Goal: Transaction & Acquisition: Purchase product/service

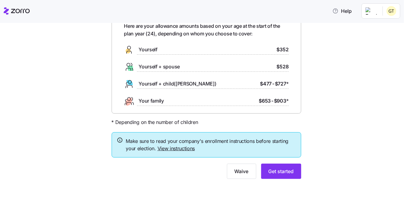
scroll to position [35, 0]
click at [176, 148] on link "View instructions" at bounding box center [177, 148] width 38 height 6
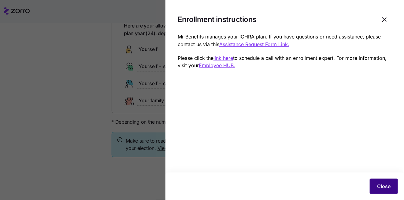
click at [382, 185] on span "Close" at bounding box center [383, 186] width 13 height 7
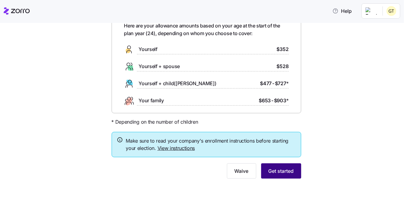
click at [271, 169] on span "Get started" at bounding box center [281, 171] width 25 height 7
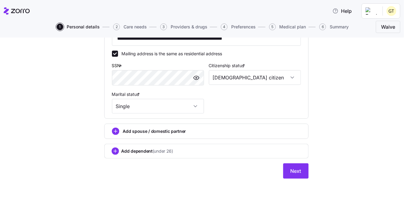
scroll to position [193, 0]
click at [294, 171] on span "Next" at bounding box center [296, 171] width 11 height 7
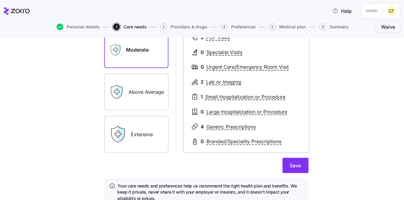
scroll to position [120, 0]
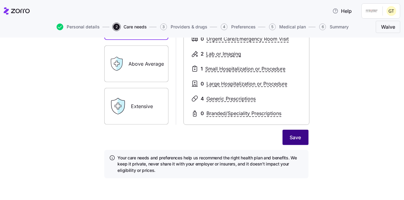
click at [299, 137] on button "Save" at bounding box center [296, 137] width 26 height 15
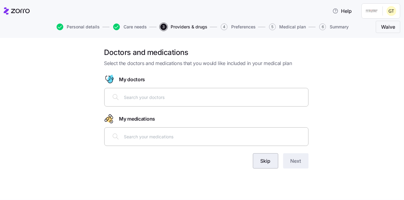
click at [270, 160] on span "Skip" at bounding box center [266, 161] width 10 height 7
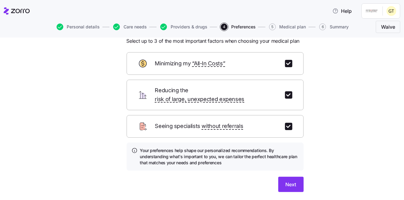
scroll to position [31, 0]
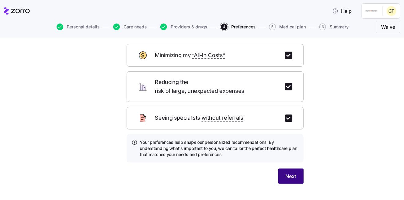
click at [292, 173] on span "Next" at bounding box center [291, 176] width 11 height 7
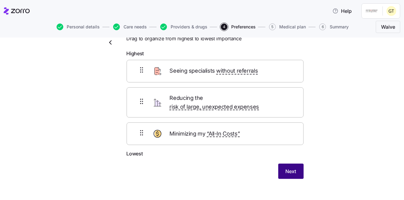
click at [293, 168] on span "Next" at bounding box center [291, 171] width 11 height 7
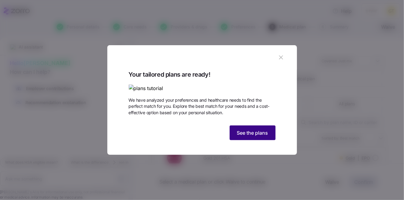
click at [237, 137] on span "See the plans" at bounding box center [252, 132] width 31 height 7
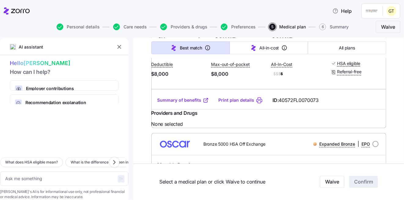
scroll to position [3274, 0]
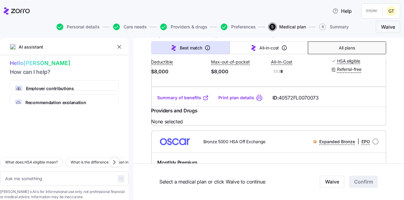
click at [335, 48] on button "All plans" at bounding box center [347, 48] width 78 height 13
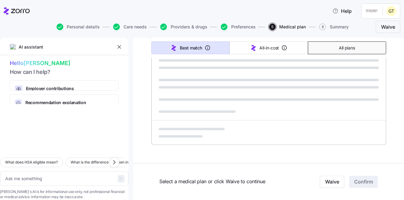
type textarea "x"
type input "Sorted by: Premium"
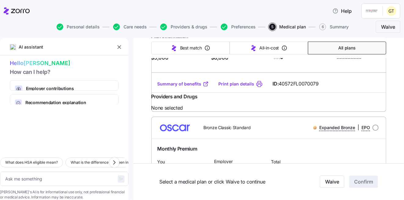
scroll to position [1746, 0]
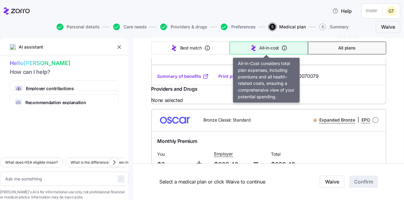
click at [260, 47] on span "All-in-cost" at bounding box center [270, 48] width 20 height 6
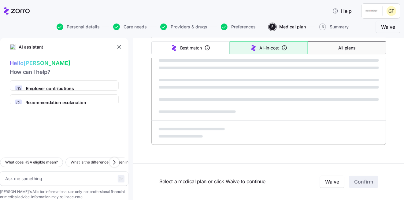
type textarea "x"
type input "Sorted by: All-in-cost"
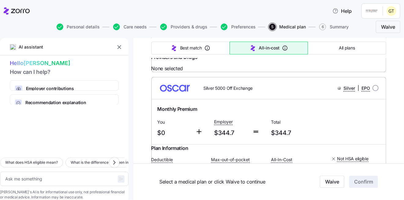
scroll to position [0, 0]
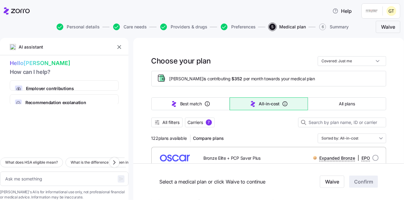
click at [210, 138] on span "Compare plans" at bounding box center [208, 139] width 31 height 6
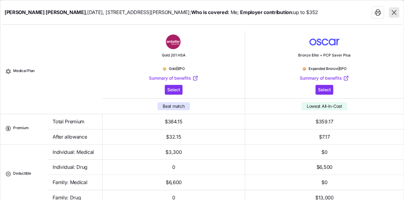
click at [392, 16] on icon "button" at bounding box center [394, 13] width 8 height 8
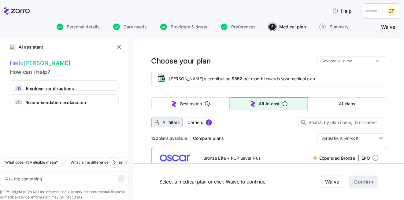
click at [163, 123] on span "All filters" at bounding box center [171, 123] width 17 height 6
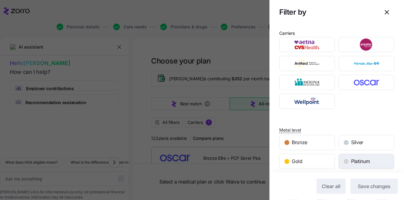
click at [351, 160] on span "Platinum" at bounding box center [360, 162] width 19 height 8
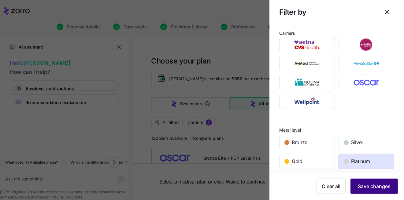
click at [357, 182] on button "Save changes" at bounding box center [374, 186] width 47 height 15
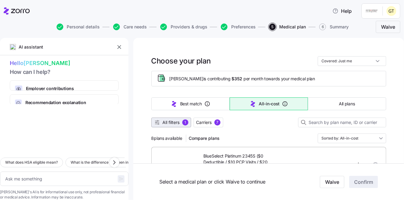
click at [168, 121] on span "All filters" at bounding box center [171, 123] width 17 height 6
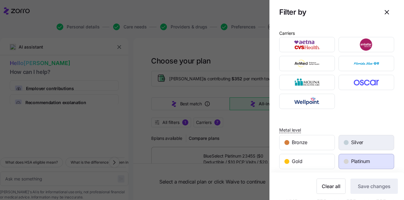
click at [355, 146] on div "Silver" at bounding box center [366, 143] width 55 height 15
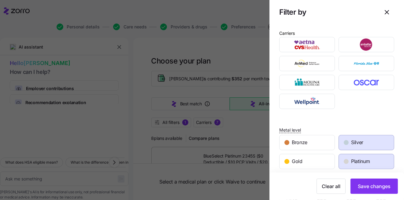
click at [357, 164] on span "Platinum" at bounding box center [360, 162] width 19 height 8
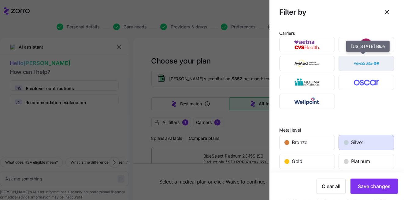
click at [362, 66] on img "button" at bounding box center [366, 64] width 45 height 12
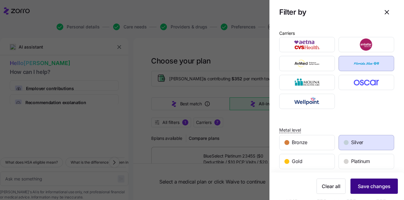
click at [370, 187] on span "Save changes" at bounding box center [374, 186] width 33 height 7
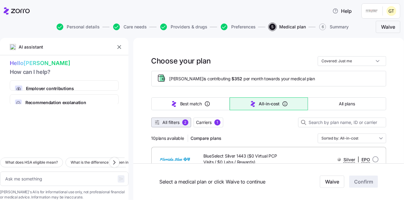
click at [168, 123] on span "All filters" at bounding box center [171, 123] width 17 height 6
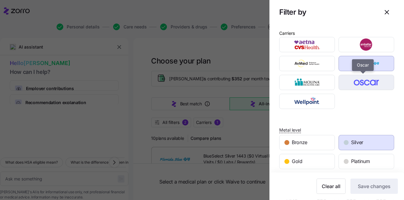
click at [367, 85] on img "button" at bounding box center [366, 83] width 45 height 12
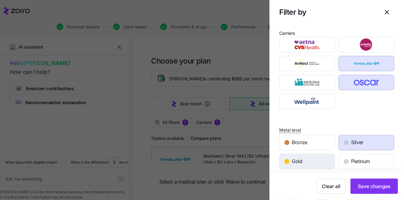
click at [317, 167] on div "Gold" at bounding box center [307, 162] width 55 height 15
click at [367, 142] on div "Silver" at bounding box center [366, 143] width 55 height 15
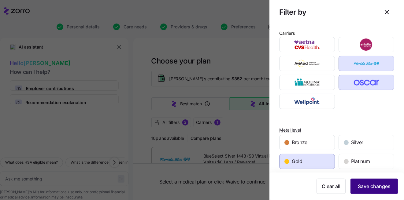
click at [382, 187] on span "Save changes" at bounding box center [374, 186] width 33 height 7
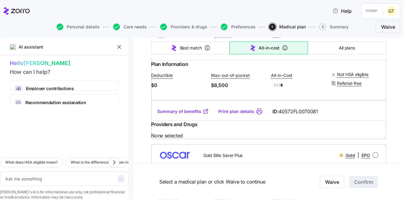
scroll to position [153, 0]
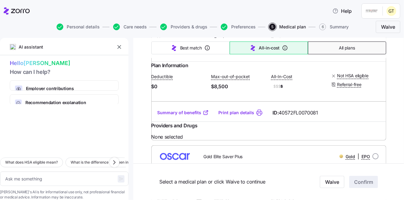
click at [349, 51] on button "All plans" at bounding box center [347, 48] width 78 height 13
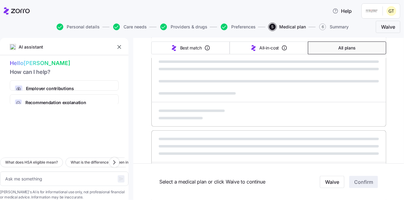
type textarea "x"
type input "Sorted by: Premium"
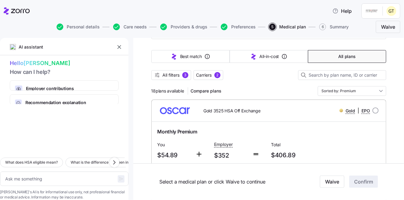
scroll to position [61, 0]
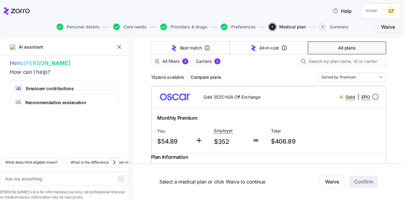
click at [375, 97] on input "radio" at bounding box center [376, 97] width 6 height 6
radio input "true"
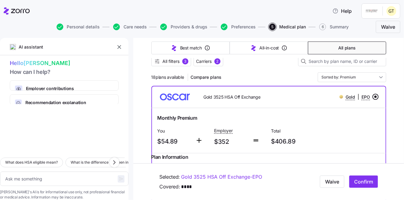
click at [375, 97] on input "radio" at bounding box center [376, 97] width 6 height 6
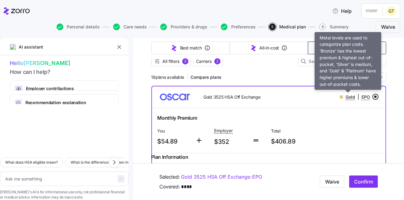
click at [346, 95] on span "Gold" at bounding box center [350, 97] width 9 height 6
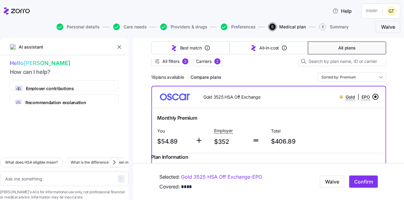
click at [342, 95] on div "Gold | EPO" at bounding box center [355, 97] width 31 height 8
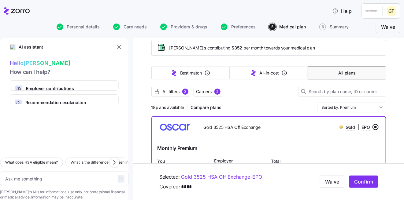
scroll to position [0, 0]
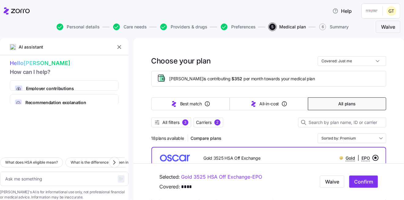
click at [373, 157] on input "radio" at bounding box center [376, 158] width 6 height 6
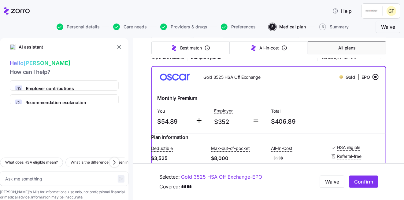
scroll to position [92, 0]
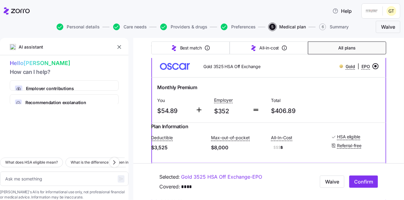
click at [374, 65] on input "radio" at bounding box center [376, 66] width 6 height 6
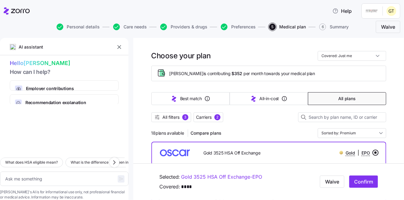
scroll to position [0, 0]
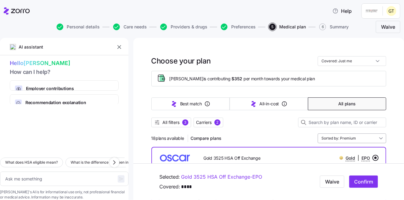
click at [376, 136] on input "Sorted by: Premium" at bounding box center [352, 139] width 69 height 10
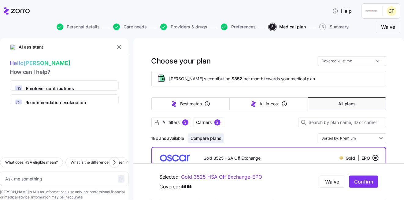
click at [203, 140] on span "Compare plans" at bounding box center [206, 139] width 31 height 6
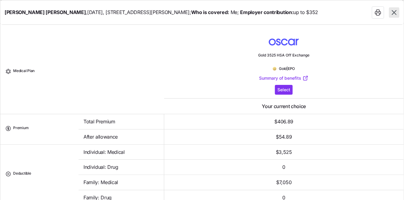
click at [397, 15] on icon "button" at bounding box center [394, 13] width 8 height 8
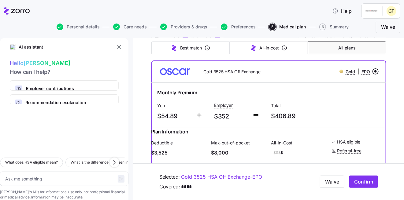
scroll to position [92, 0]
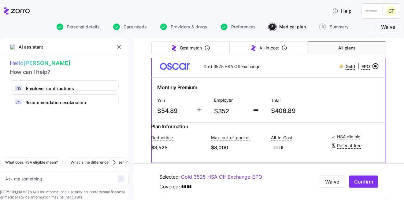
click at [340, 67] on div at bounding box center [342, 67] width 4 height 4
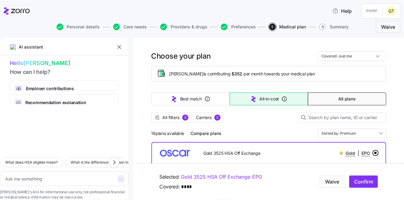
scroll to position [0, 0]
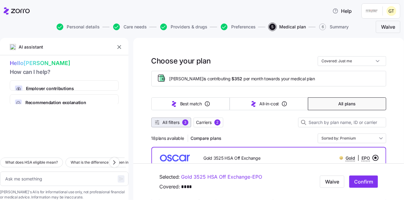
click at [155, 122] on icon "button" at bounding box center [157, 123] width 6 height 6
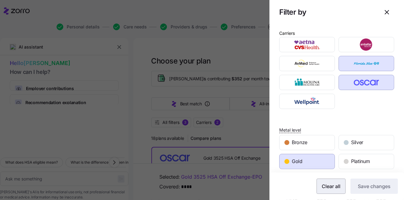
click at [325, 188] on span "Clear all" at bounding box center [331, 186] width 19 height 7
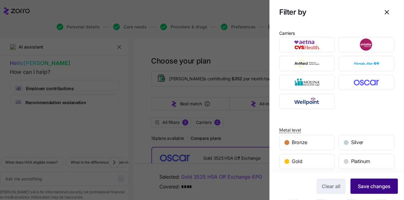
click at [381, 189] on span "Save changes" at bounding box center [374, 186] width 33 height 7
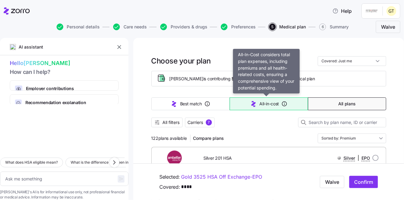
click at [250, 104] on icon "button" at bounding box center [253, 103] width 7 height 7
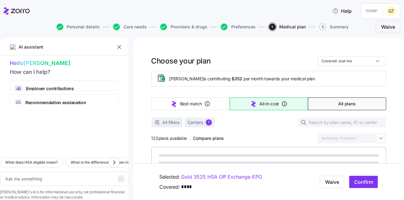
type textarea "x"
type input "Sorted by: All-in-cost"
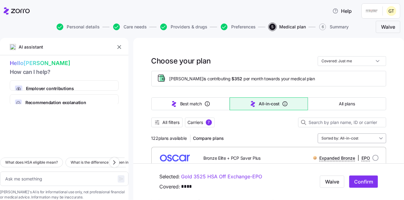
click at [379, 137] on input "Sorted by: All-in-cost" at bounding box center [352, 139] width 69 height 10
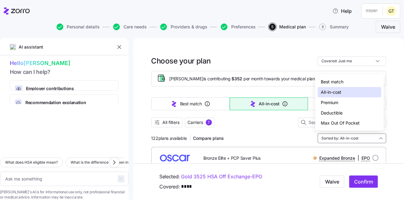
click at [356, 115] on div "Deductible" at bounding box center [350, 113] width 64 height 10
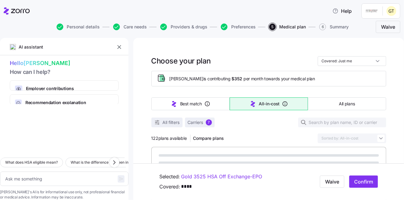
type textarea "x"
type input "Sorted by: Deductible"
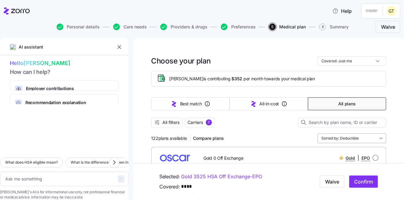
click at [378, 137] on input "Sorted by: Deductible" at bounding box center [352, 139] width 69 height 10
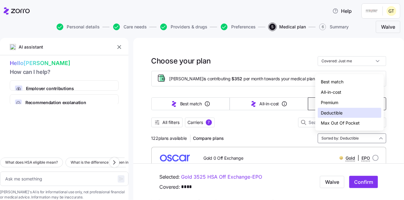
click at [343, 102] on div "Premium" at bounding box center [350, 103] width 64 height 10
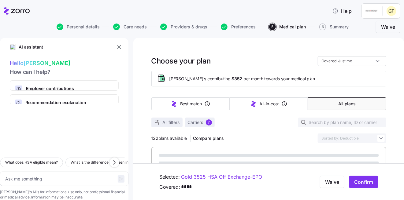
type textarea "x"
type input "Sorted by: Premium"
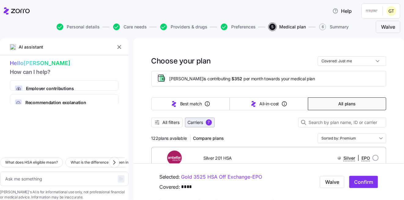
click at [194, 124] on span "Carriers" at bounding box center [196, 123] width 16 height 6
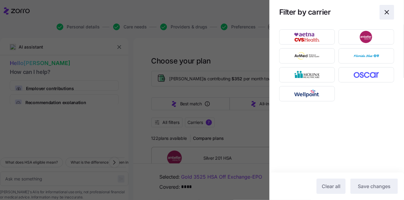
click at [390, 9] on icon "button" at bounding box center [386, 12] width 7 height 7
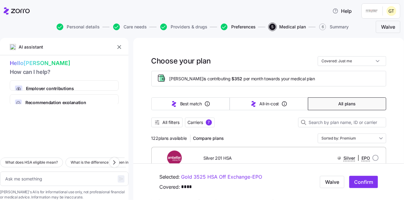
click at [231, 27] on span "Preferences" at bounding box center [243, 27] width 24 height 4
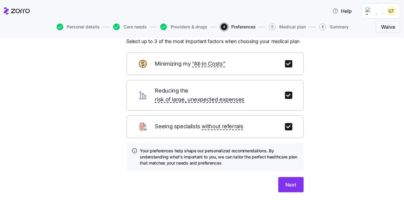
scroll to position [35, 0]
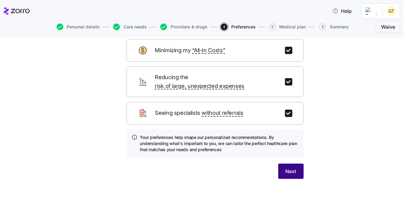
click at [289, 168] on span "Next" at bounding box center [291, 171] width 11 height 7
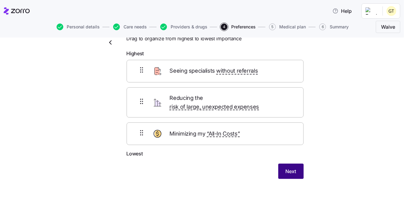
click at [288, 168] on span "Next" at bounding box center [291, 171] width 11 height 7
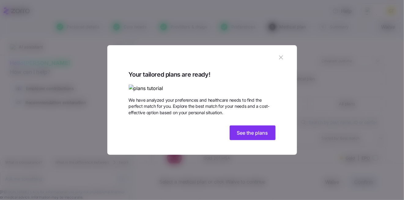
click at [279, 56] on icon "button" at bounding box center [281, 58] width 4 height 4
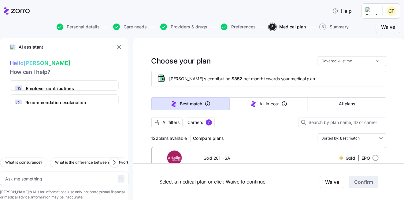
click at [168, 27] on button "Providers & drugs" at bounding box center [183, 27] width 47 height 7
type textarea "x"
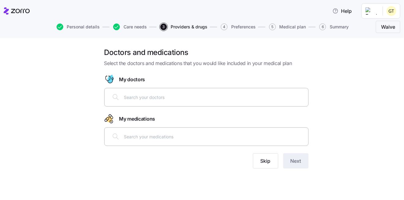
click at [144, 99] on input "text" at bounding box center [214, 97] width 181 height 7
type input "villela"
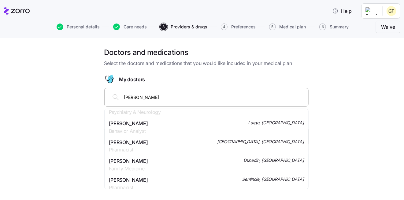
scroll to position [31, 0]
click at [148, 144] on span "Dr. Vincent J Dilella" at bounding box center [128, 142] width 39 height 8
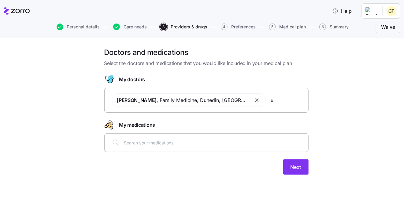
scroll to position [0, 0]
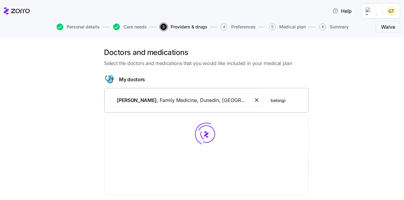
type input "belongie"
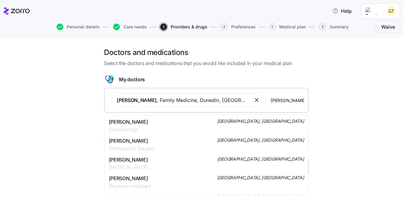
click at [224, 142] on div "Dr. Duane Marc Belongie Orthopaedic Surgery Clearwater, FL" at bounding box center [206, 144] width 195 height 15
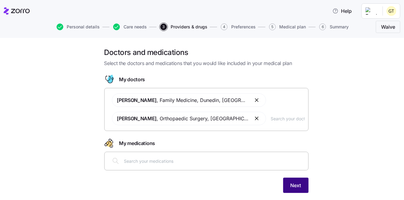
click at [293, 186] on span "Next" at bounding box center [296, 185] width 11 height 7
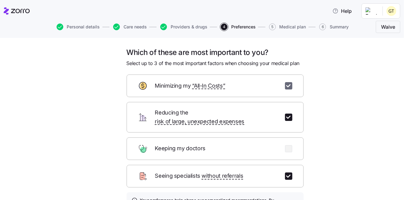
click at [286, 86] on input "checkbox" at bounding box center [288, 85] width 7 height 7
checkbox input "false"
click at [285, 145] on input "checkbox" at bounding box center [288, 148] width 7 height 7
checkbox input "true"
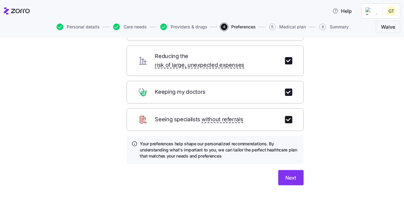
scroll to position [61, 0]
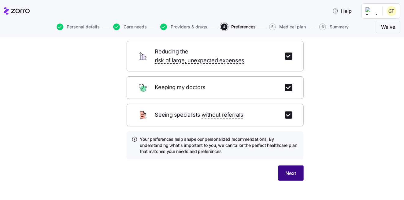
click at [291, 170] on span "Next" at bounding box center [291, 173] width 11 height 7
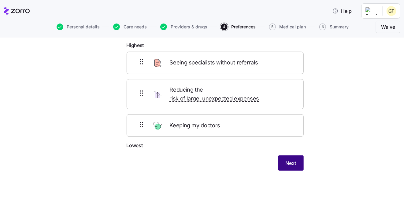
scroll to position [25, 0]
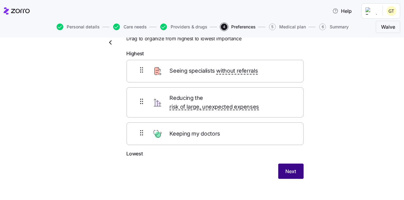
click at [290, 168] on span "Next" at bounding box center [291, 171] width 11 height 7
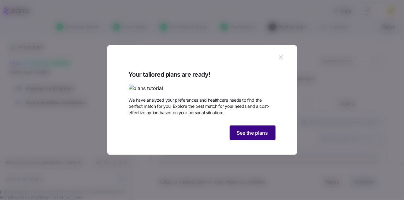
click at [249, 137] on span "See the plans" at bounding box center [252, 132] width 31 height 7
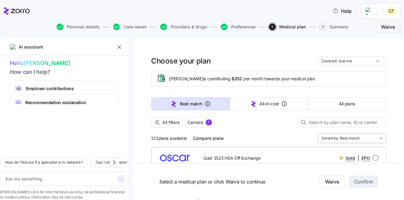
click at [378, 136] on input "Sorted by: Best match" at bounding box center [352, 139] width 69 height 10
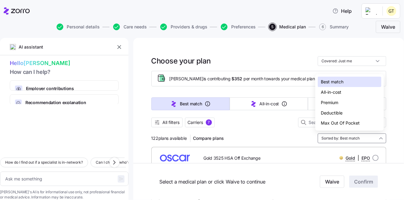
click at [334, 104] on div "Premium" at bounding box center [350, 103] width 64 height 10
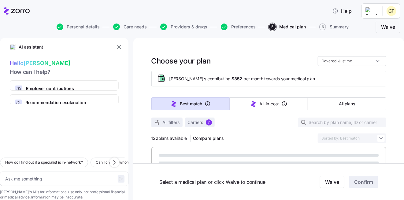
type textarea "x"
type input "Sorted by: Premium"
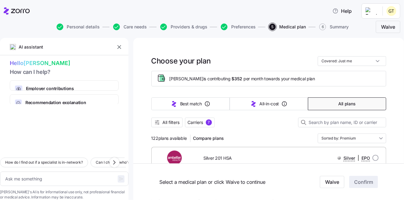
click at [334, 104] on button "All plans" at bounding box center [347, 104] width 78 height 13
click at [347, 104] on span "All plans" at bounding box center [346, 104] width 17 height 6
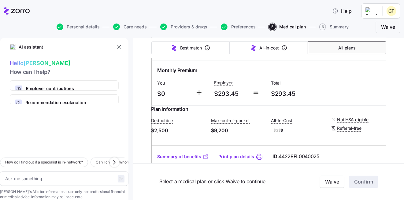
scroll to position [398, 0]
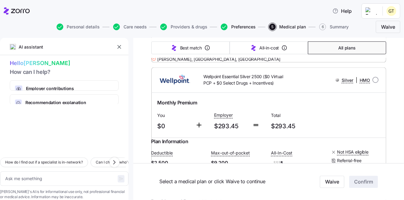
click at [237, 26] on span "Preferences" at bounding box center [243, 27] width 24 height 4
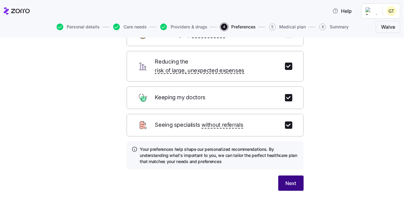
scroll to position [61, 0]
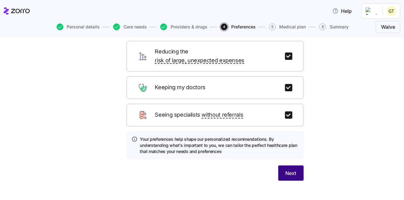
click at [294, 170] on span "Next" at bounding box center [291, 173] width 11 height 7
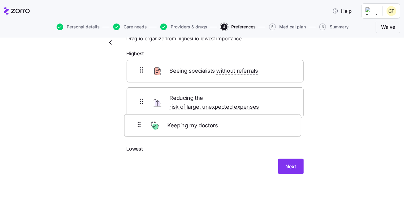
scroll to position [20, 0]
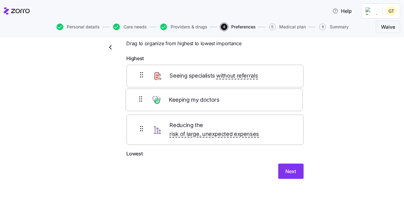
drag, startPoint x: 209, startPoint y: 130, endPoint x: 210, endPoint y: 103, distance: 27.3
click at [210, 103] on div "Seeing specialists without referrals Reducing the risk of large, unexpected exp…" at bounding box center [215, 107] width 177 height 85
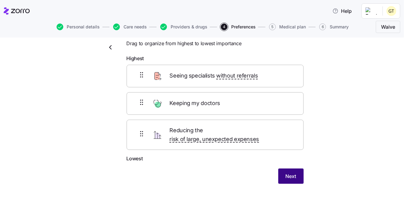
click at [290, 173] on span "Next" at bounding box center [291, 176] width 11 height 7
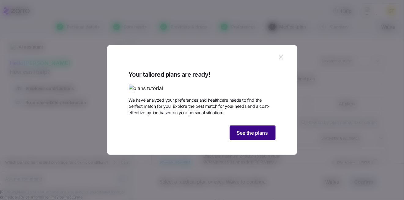
click at [239, 137] on span "See the plans" at bounding box center [252, 132] width 31 height 7
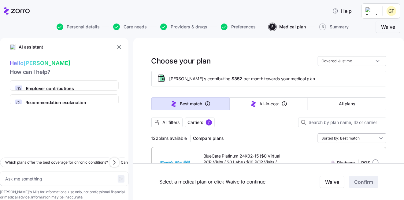
click at [377, 138] on input "Sorted by: Best match" at bounding box center [352, 139] width 69 height 10
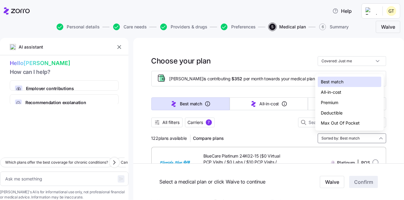
click at [334, 103] on div "Premium" at bounding box center [350, 103] width 64 height 10
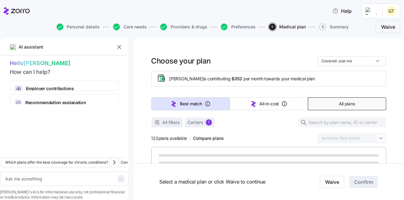
type textarea "x"
type input "Sorted by: Premium"
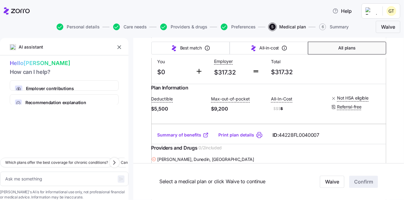
scroll to position [1469, 0]
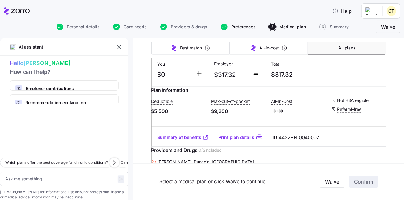
click at [239, 25] on span "Preferences" at bounding box center [243, 27] width 24 height 4
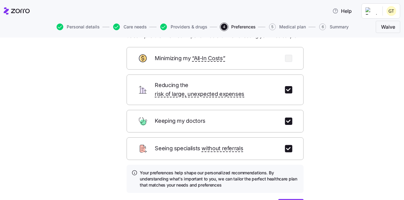
scroll to position [61, 0]
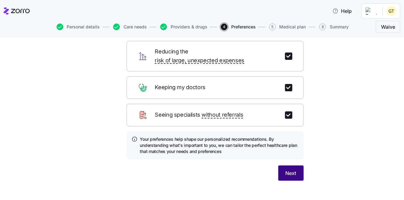
click at [280, 166] on button "Next" at bounding box center [290, 173] width 25 height 15
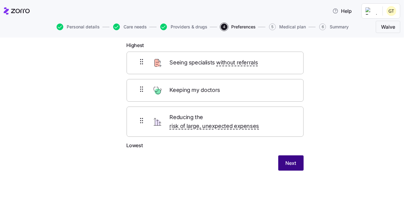
scroll to position [25, 0]
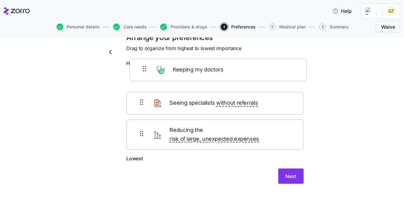
drag, startPoint x: 230, startPoint y: 103, endPoint x: 236, endPoint y: 73, distance: 30.8
click at [236, 73] on div "Seeing specialists without referrals Keeping my doctors Reducing the risk of la…" at bounding box center [215, 112] width 177 height 85
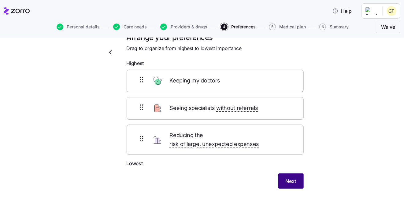
click at [295, 174] on button "Next" at bounding box center [290, 181] width 25 height 15
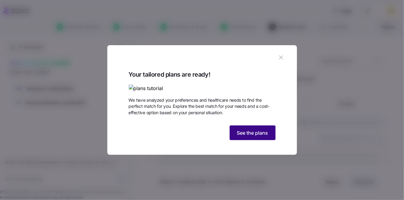
click at [241, 137] on span "See the plans" at bounding box center [252, 132] width 31 height 7
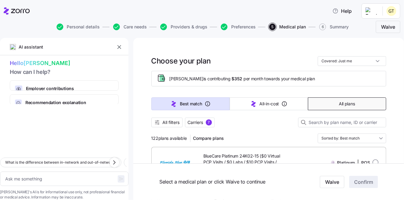
click at [359, 109] on button "All plans" at bounding box center [347, 104] width 78 height 13
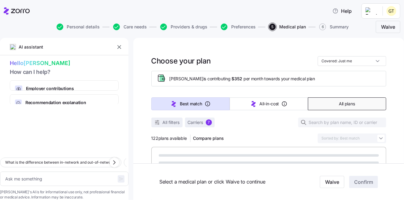
type textarea "x"
type input "Sorted by: Premium"
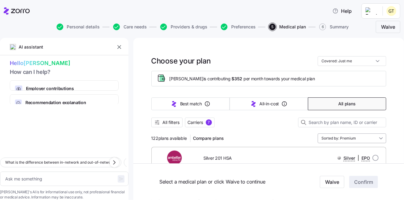
click at [376, 135] on input "Sorted by: Premium" at bounding box center [352, 139] width 69 height 10
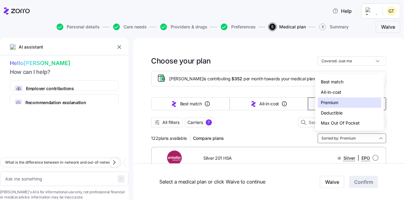
click at [337, 103] on div "Premium" at bounding box center [350, 103] width 64 height 10
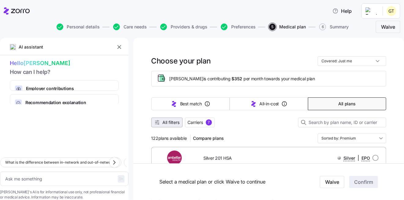
click at [163, 122] on span "All filters" at bounding box center [171, 123] width 17 height 6
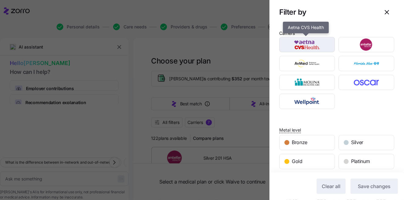
click at [321, 45] on img "button" at bounding box center [307, 45] width 45 height 12
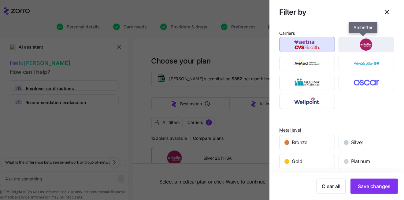
click at [347, 43] on img "button" at bounding box center [366, 45] width 45 height 12
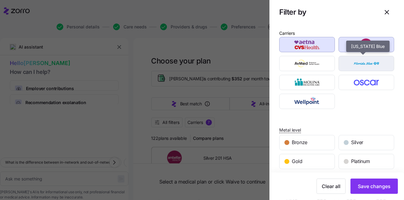
click at [347, 62] on img "button" at bounding box center [366, 64] width 45 height 12
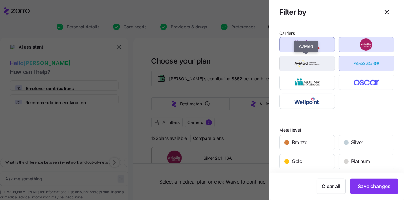
click at [305, 61] on img "button" at bounding box center [307, 64] width 45 height 12
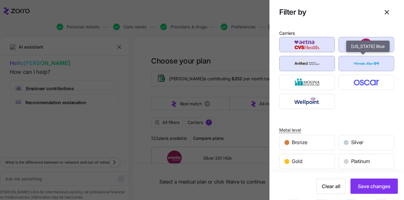
click at [360, 60] on img "button" at bounding box center [366, 64] width 45 height 12
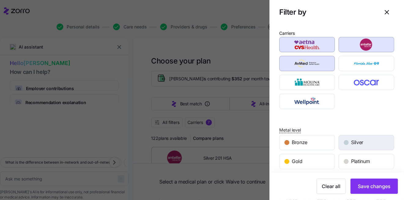
click at [372, 145] on div "Silver" at bounding box center [366, 143] width 55 height 15
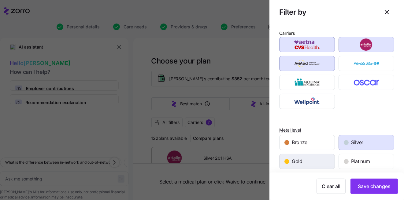
click at [322, 160] on div "Gold" at bounding box center [307, 162] width 55 height 15
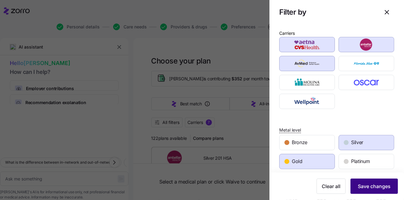
click at [374, 185] on span "Save changes" at bounding box center [374, 186] width 33 height 7
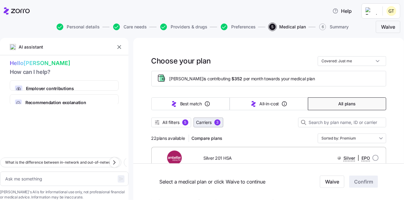
click at [200, 123] on span "Carriers" at bounding box center [204, 123] width 16 height 6
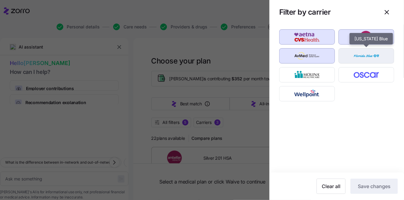
click at [380, 57] on img "button" at bounding box center [366, 56] width 45 height 12
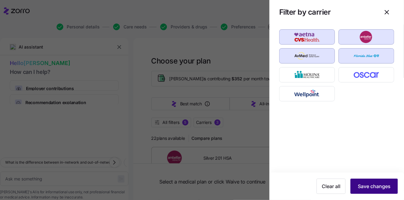
click at [378, 185] on span "Save changes" at bounding box center [374, 186] width 33 height 7
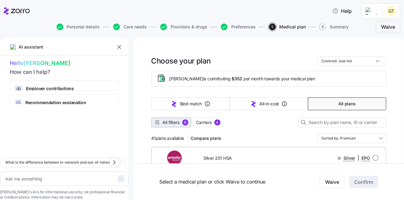
click at [175, 121] on span "All filters" at bounding box center [171, 123] width 17 height 6
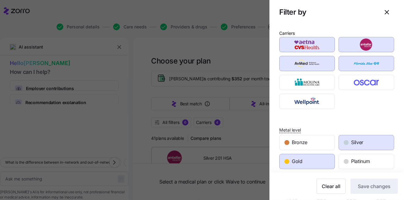
click at [326, 156] on div "Gold" at bounding box center [307, 162] width 55 height 15
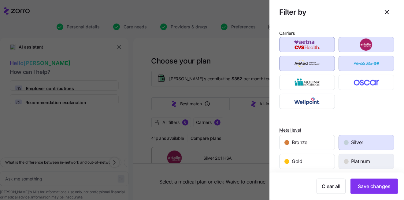
click at [366, 162] on span "Platinum" at bounding box center [360, 162] width 19 height 8
click at [369, 144] on div "Silver" at bounding box center [366, 143] width 55 height 15
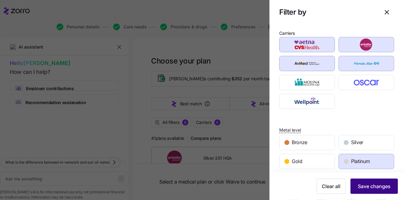
click at [382, 184] on span "Save changes" at bounding box center [374, 186] width 33 height 7
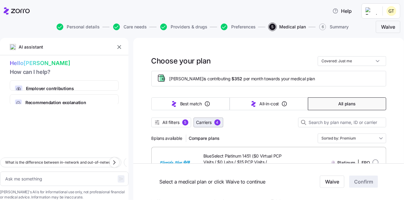
click at [194, 122] on button "Carriers 4" at bounding box center [209, 123] width 30 height 10
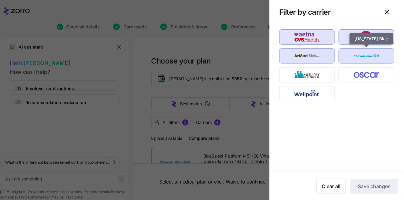
click at [357, 55] on img "button" at bounding box center [366, 56] width 45 height 12
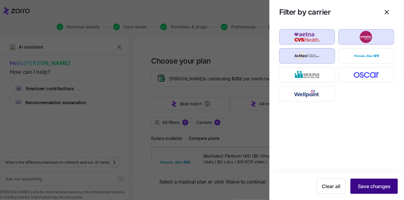
click at [383, 188] on span "Save changes" at bounding box center [374, 186] width 33 height 7
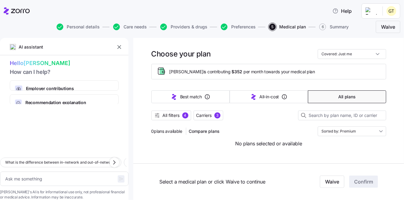
scroll to position [10, 0]
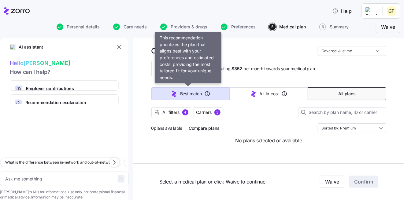
click at [194, 96] on span "Best match" at bounding box center [191, 94] width 22 height 6
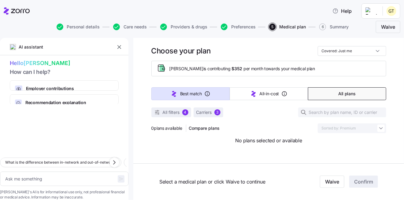
type textarea "x"
type input "Sorted by: Best match"
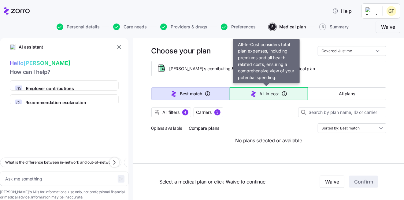
click at [260, 92] on span "All-in-cost" at bounding box center [270, 94] width 20 height 6
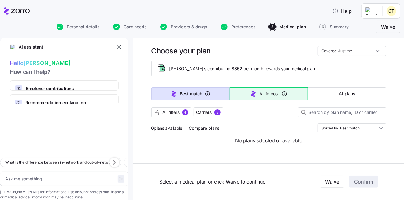
type textarea "x"
type input "Sorted by: All-in-cost"
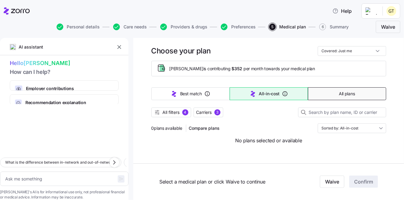
click at [339, 93] on span "All plans" at bounding box center [347, 94] width 16 height 6
type textarea "x"
type input "Sorted by: Premium"
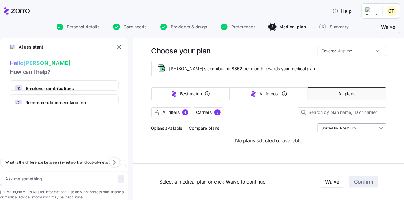
scroll to position [0, 0]
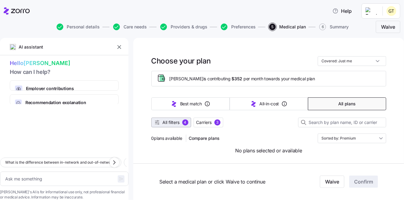
click at [175, 123] on span "All filters" at bounding box center [171, 123] width 17 height 6
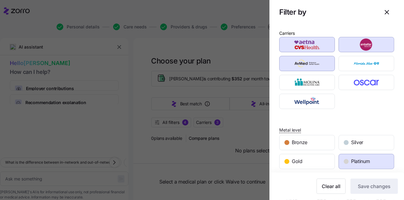
click at [372, 163] on div "Platinum" at bounding box center [366, 162] width 55 height 15
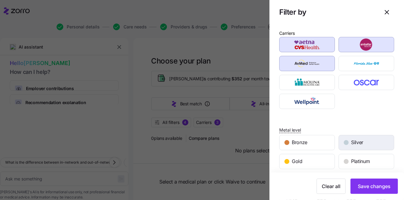
click at [368, 146] on div "Silver" at bounding box center [366, 143] width 55 height 15
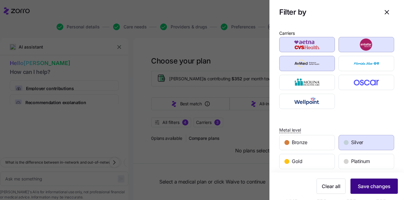
click at [372, 188] on span "Save changes" at bounding box center [374, 186] width 33 height 7
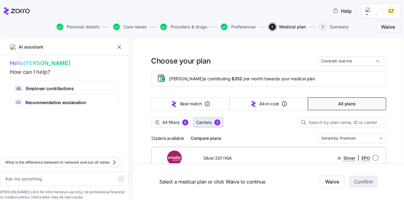
click at [208, 123] on span "Carriers" at bounding box center [204, 123] width 16 height 6
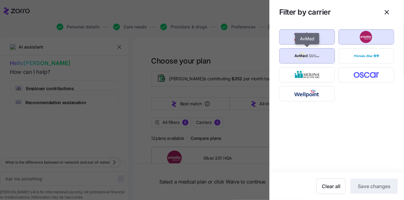
click at [322, 57] on img "button" at bounding box center [307, 56] width 45 height 12
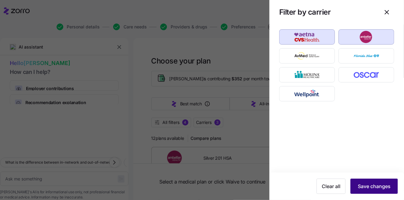
click at [371, 189] on span "Save changes" at bounding box center [374, 186] width 33 height 7
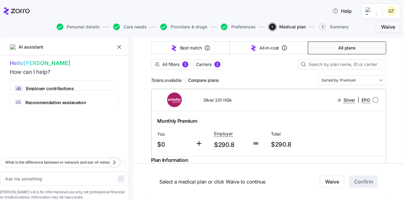
scroll to position [61, 0]
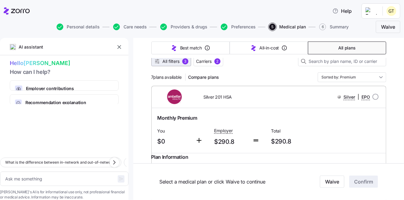
click at [163, 62] on span "All filters" at bounding box center [171, 61] width 17 height 6
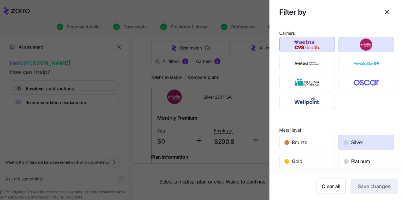
click at [354, 144] on span "Silver" at bounding box center [357, 143] width 12 height 8
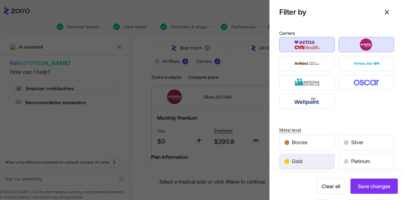
click at [322, 162] on div "Gold" at bounding box center [307, 162] width 55 height 15
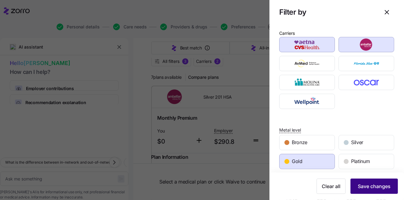
click at [375, 189] on span "Save changes" at bounding box center [374, 186] width 33 height 7
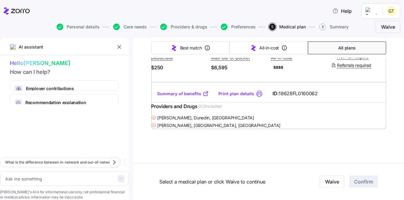
scroll to position [419, 0]
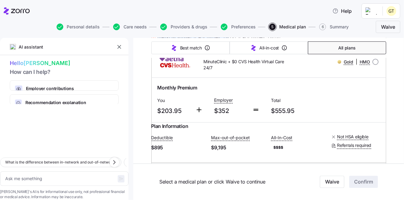
click at [400, 62] on div "AI assistant Hello Garrett How can I help? Employer contributions How your comp…" at bounding box center [202, 119] width 404 height 162
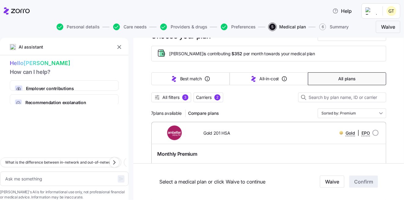
scroll to position [0, 0]
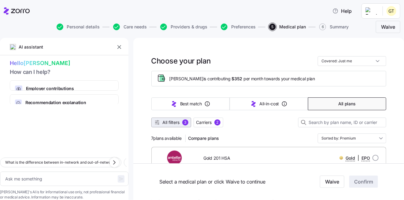
click at [168, 121] on span "All filters" at bounding box center [171, 123] width 17 height 6
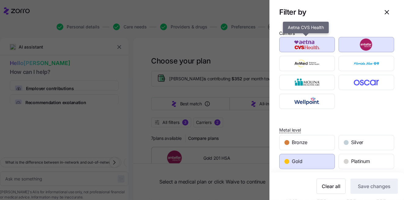
click at [308, 50] on img "button" at bounding box center [307, 45] width 45 height 12
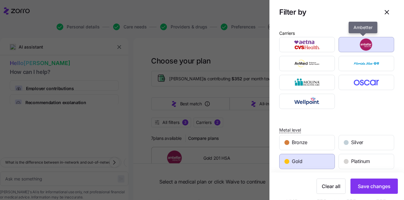
click at [344, 47] on img "button" at bounding box center [366, 45] width 45 height 12
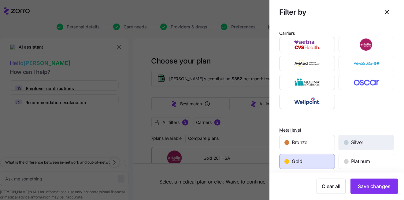
click at [355, 143] on span "Silver" at bounding box center [357, 143] width 12 height 8
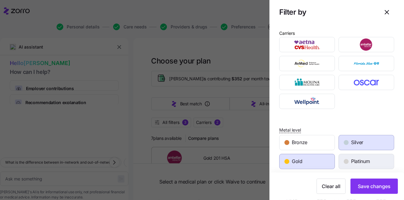
click at [359, 159] on span "Platinum" at bounding box center [360, 162] width 19 height 8
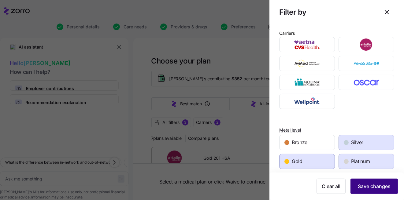
click at [368, 191] on button "Save changes" at bounding box center [374, 186] width 47 height 15
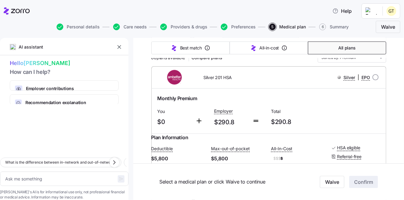
scroll to position [31, 0]
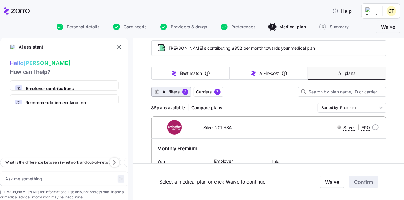
click at [166, 91] on span "All filters" at bounding box center [171, 92] width 17 height 6
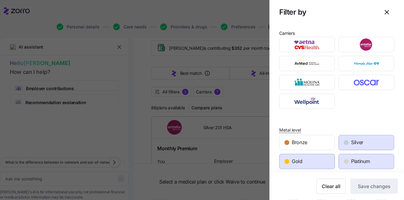
click at [358, 144] on span "Silver" at bounding box center [357, 143] width 12 height 8
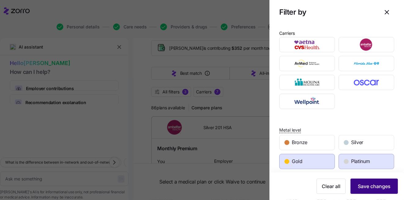
click at [368, 184] on span "Save changes" at bounding box center [374, 186] width 33 height 7
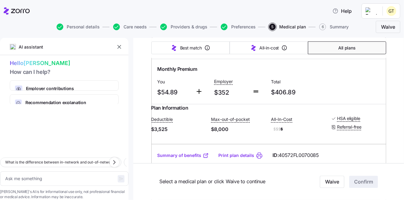
scroll to position [428, 0]
click at [165, 28] on icon "button" at bounding box center [163, 27] width 7 height 7
type textarea "x"
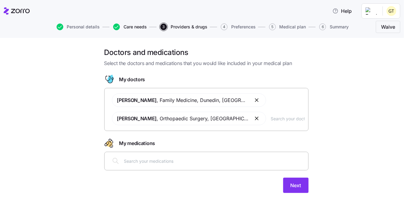
click at [130, 26] on span "Care needs" at bounding box center [135, 27] width 23 height 4
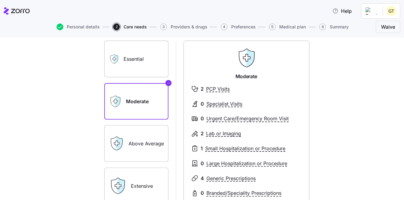
scroll to position [31, 0]
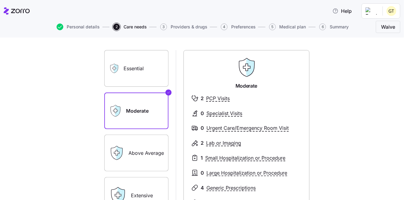
click at [129, 155] on label "Above Average" at bounding box center [136, 153] width 64 height 37
click at [0, 0] on input "Above Average" at bounding box center [0, 0] width 0 height 0
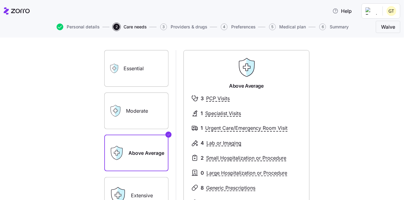
click at [122, 121] on div "Moderate" at bounding box center [136, 111] width 64 height 37
click at [126, 114] on label "Moderate" at bounding box center [136, 111] width 64 height 37
click at [0, 0] on input "Moderate" at bounding box center [0, 0] width 0 height 0
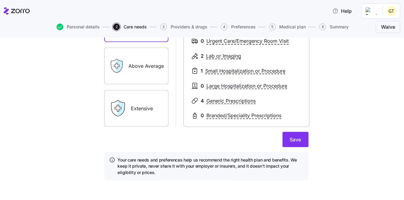
scroll to position [120, 0]
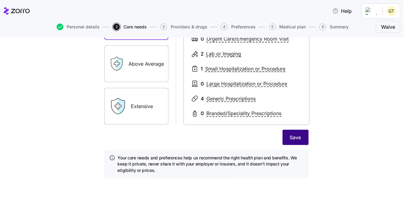
click at [290, 138] on span "Save" at bounding box center [295, 137] width 11 height 7
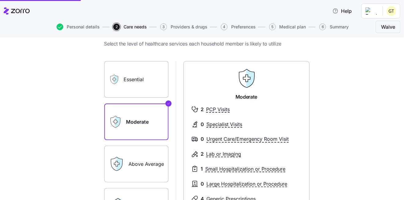
scroll to position [0, 0]
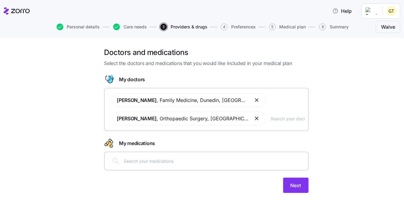
click at [178, 26] on span "Providers & drugs" at bounding box center [189, 27] width 37 height 4
click at [287, 119] on input "text" at bounding box center [288, 118] width 34 height 7
click at [254, 101] on button "button" at bounding box center [257, 100] width 7 height 7
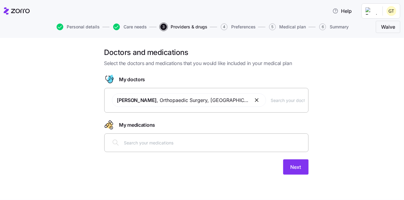
click at [241, 26] on span "Preferences" at bounding box center [243, 27] width 24 height 4
click at [271, 101] on input "text" at bounding box center [288, 100] width 34 height 7
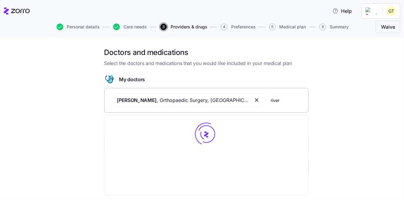
type input "rivera"
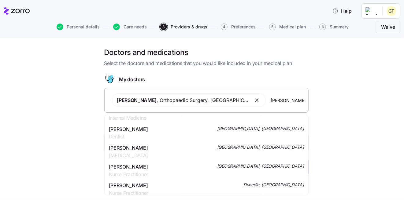
scroll to position [61, 0]
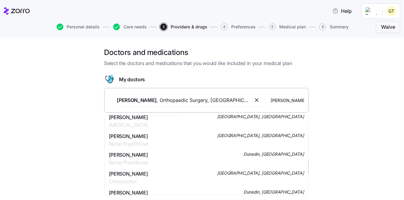
click at [221, 154] on div "Susan D Rivera Nurse Practitioner Dunedin, FL" at bounding box center [206, 158] width 195 height 15
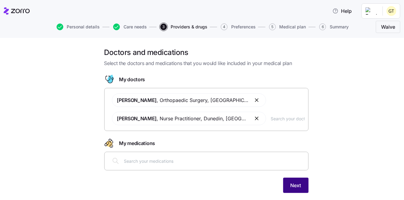
click at [302, 183] on button "Next" at bounding box center [295, 185] width 25 height 15
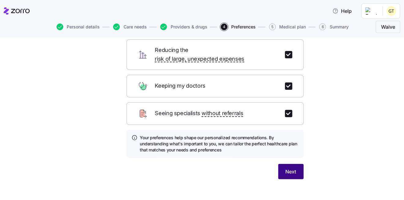
click at [292, 168] on span "Next" at bounding box center [291, 171] width 11 height 7
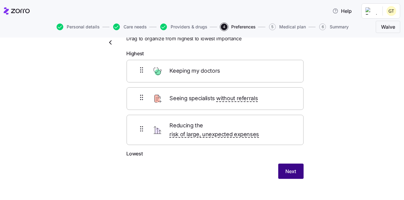
click at [299, 165] on button "Next" at bounding box center [290, 171] width 25 height 15
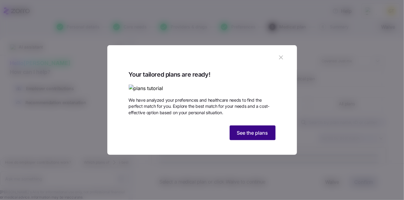
click at [253, 137] on span "See the plans" at bounding box center [252, 132] width 31 height 7
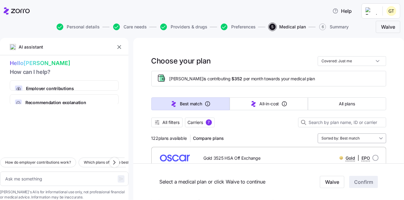
click at [377, 136] on input "Sorted by: Best match" at bounding box center [352, 139] width 69 height 10
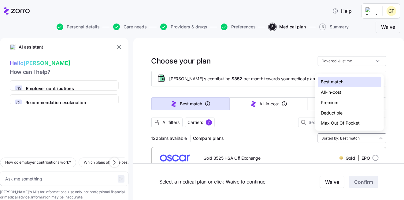
click at [330, 103] on div "Premium" at bounding box center [350, 103] width 64 height 10
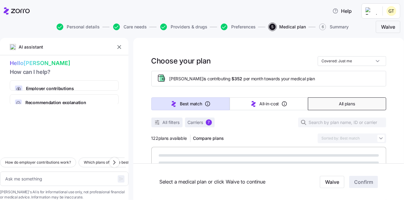
type textarea "x"
type input "Sorted by: Premium"
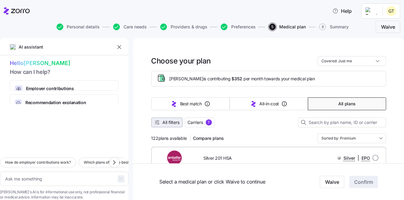
click at [165, 121] on span "All filters" at bounding box center [171, 123] width 17 height 6
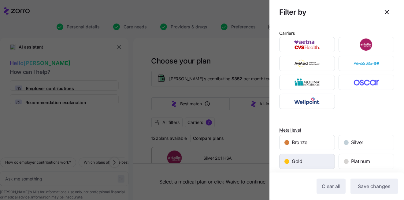
click at [328, 162] on div "Gold" at bounding box center [307, 162] width 55 height 15
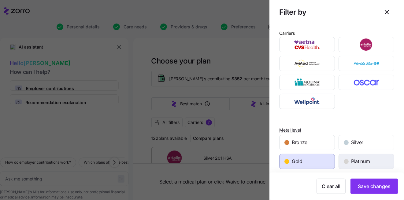
click at [361, 162] on span "Platinum" at bounding box center [360, 162] width 19 height 8
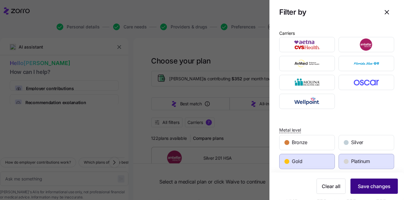
click at [372, 185] on span "Save changes" at bounding box center [374, 186] width 33 height 7
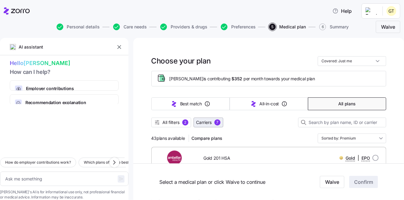
click at [202, 123] on span "Carriers" at bounding box center [204, 123] width 16 height 6
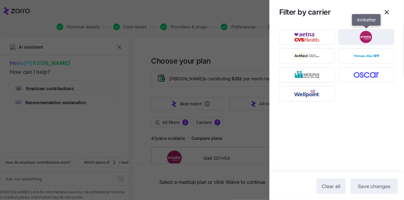
click at [354, 38] on img "button" at bounding box center [366, 37] width 45 height 12
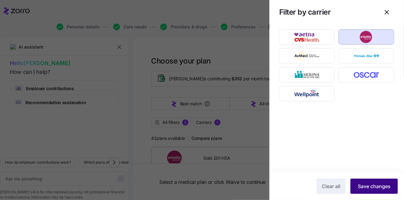
click at [378, 186] on span "Save changes" at bounding box center [374, 186] width 33 height 7
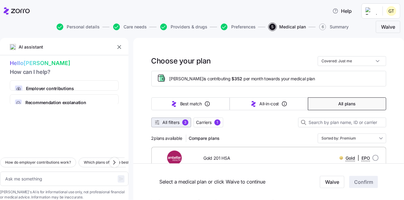
click at [163, 122] on span "All filters" at bounding box center [171, 123] width 17 height 6
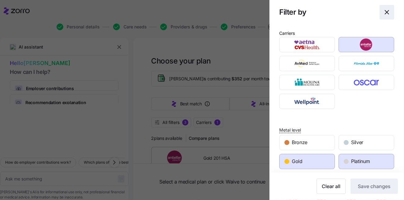
click at [385, 14] on icon "button" at bounding box center [386, 12] width 7 height 7
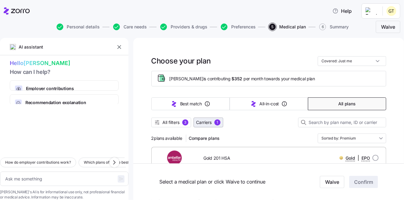
click at [204, 123] on span "Carriers" at bounding box center [204, 123] width 16 height 6
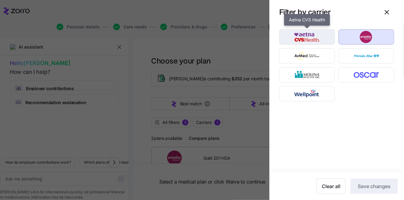
click at [325, 42] on img "button" at bounding box center [307, 37] width 45 height 12
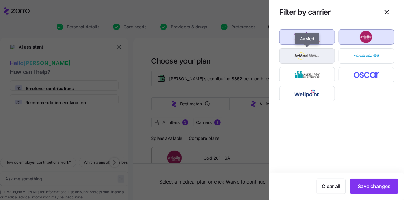
click at [319, 54] on img "button" at bounding box center [307, 56] width 45 height 12
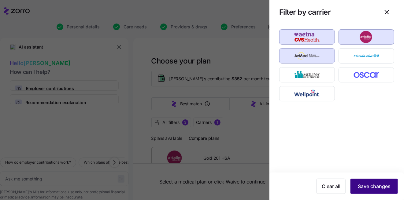
click at [387, 185] on span "Save changes" at bounding box center [374, 186] width 33 height 7
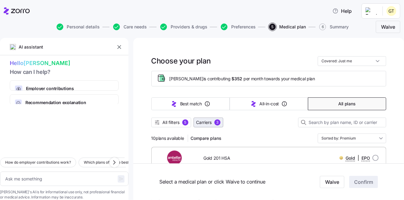
click at [200, 121] on span "Carriers" at bounding box center [204, 123] width 16 height 6
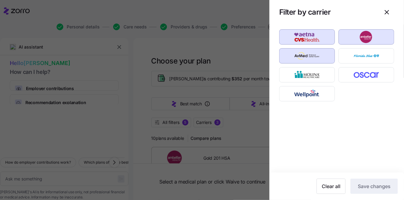
click at [234, 51] on div at bounding box center [202, 100] width 404 height 200
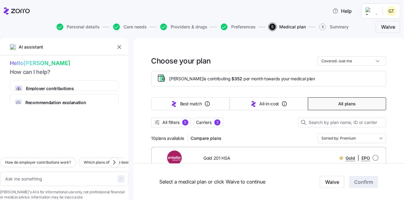
click at [345, 101] on span "All plans" at bounding box center [346, 104] width 17 height 6
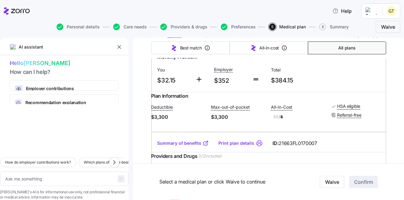
scroll to position [153, 0]
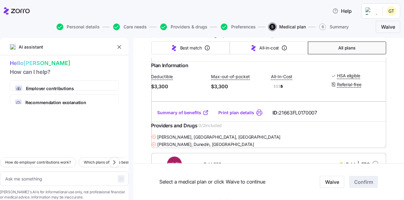
click at [184, 116] on link "Summary of benefits" at bounding box center [183, 113] width 51 height 6
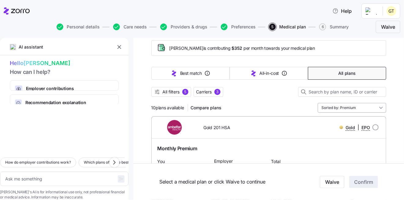
scroll to position [0, 0]
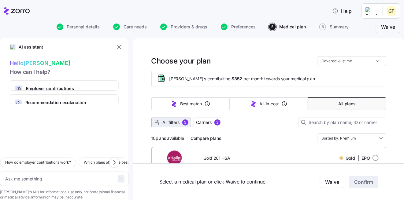
click at [170, 121] on span "All filters" at bounding box center [171, 123] width 17 height 6
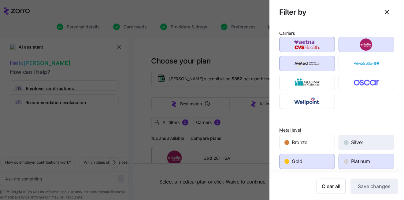
click at [376, 142] on div "Silver" at bounding box center [366, 143] width 55 height 15
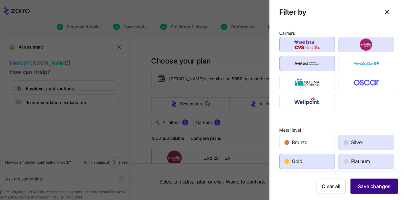
click at [380, 182] on button "Save changes" at bounding box center [374, 186] width 47 height 15
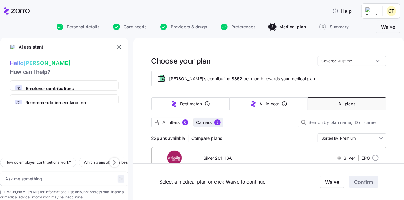
click at [201, 122] on span "Carriers" at bounding box center [204, 123] width 16 height 6
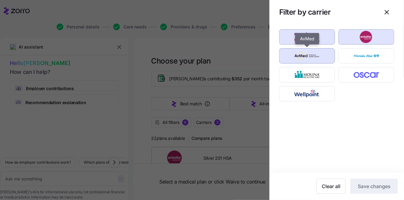
click at [320, 52] on img "button" at bounding box center [307, 56] width 45 height 12
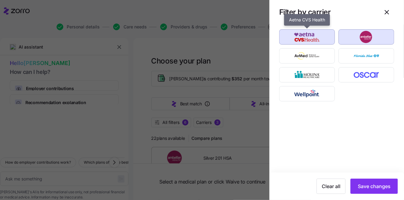
click at [320, 40] on img "button" at bounding box center [307, 37] width 45 height 12
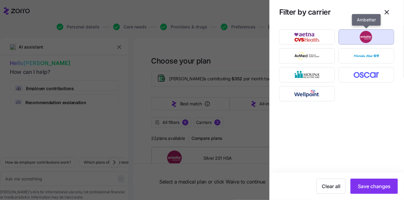
click at [350, 39] on img "button" at bounding box center [366, 37] width 45 height 12
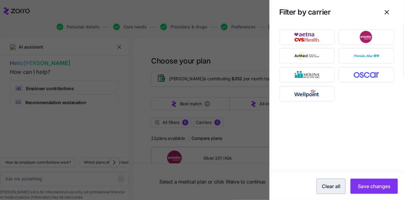
click at [332, 185] on span "Clear all" at bounding box center [331, 186] width 19 height 7
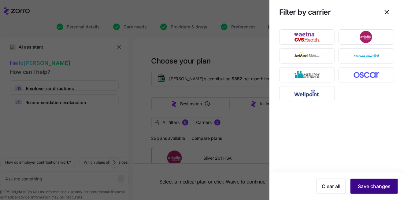
click at [385, 188] on span "Save changes" at bounding box center [374, 186] width 33 height 7
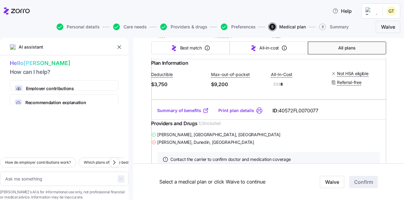
scroll to position [1775, 0]
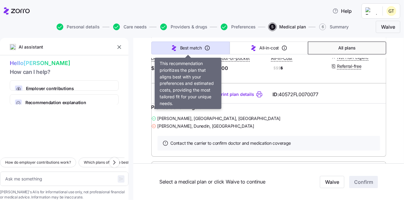
click at [202, 45] on button "Best match" at bounding box center [190, 48] width 78 height 13
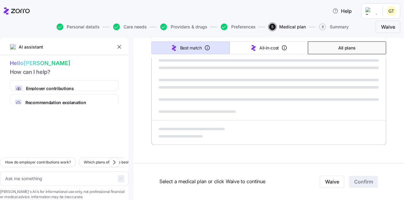
type textarea "x"
type input "Sorted by: Best match"
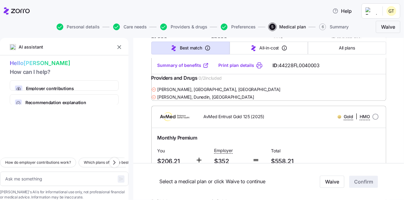
scroll to position [10129, 0]
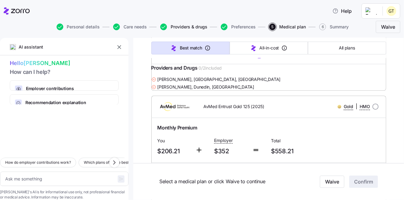
click at [171, 26] on span "Providers & drugs" at bounding box center [189, 27] width 37 height 4
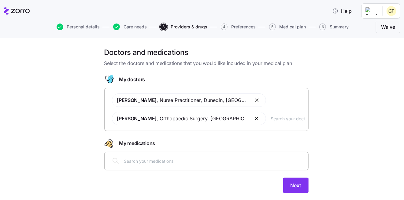
click at [254, 100] on button "button" at bounding box center [257, 100] width 7 height 7
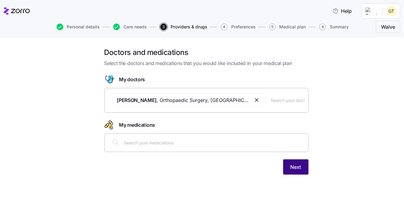
click at [297, 166] on span "Next" at bounding box center [296, 167] width 11 height 7
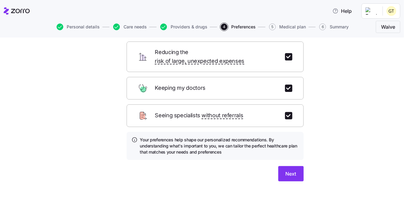
scroll to position [61, 0]
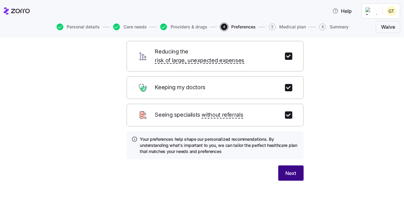
click at [296, 166] on button "Next" at bounding box center [290, 173] width 25 height 15
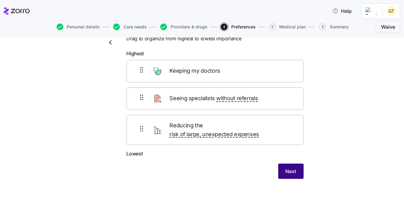
click at [286, 168] on span "Next" at bounding box center [291, 171] width 11 height 7
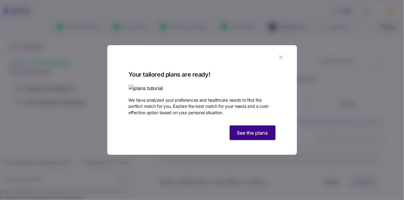
click at [246, 140] on button "See the plans" at bounding box center [253, 133] width 46 height 15
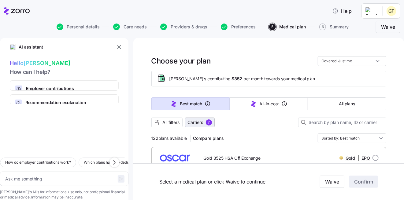
click at [188, 121] on span "Carriers" at bounding box center [196, 123] width 16 height 6
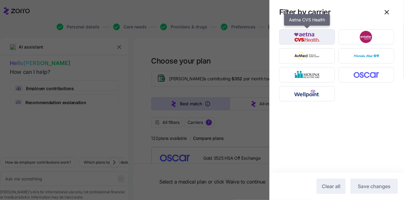
click at [312, 35] on img "button" at bounding box center [307, 37] width 45 height 12
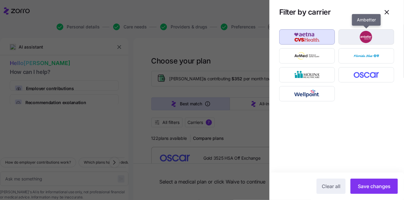
click at [345, 36] on img "button" at bounding box center [366, 37] width 45 height 12
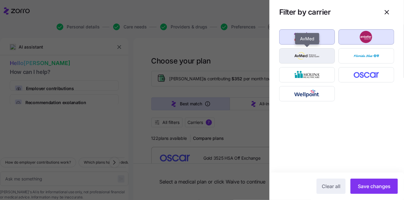
click at [319, 59] on img "button" at bounding box center [307, 56] width 45 height 12
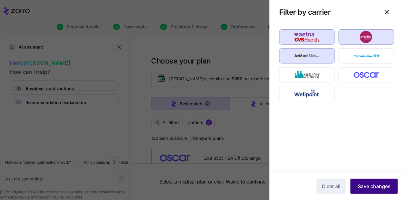
click at [383, 187] on span "Save changes" at bounding box center [374, 186] width 33 height 7
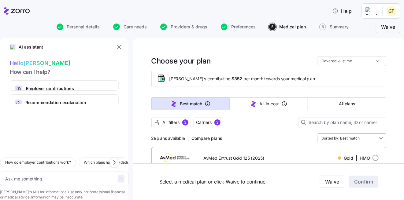
click at [379, 137] on input "Sorted by: Best match" at bounding box center [352, 139] width 69 height 10
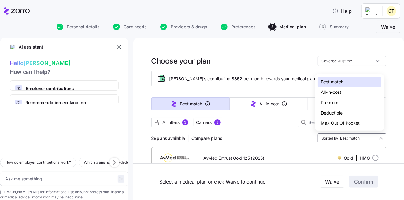
click at [338, 103] on div "Premium" at bounding box center [350, 103] width 64 height 10
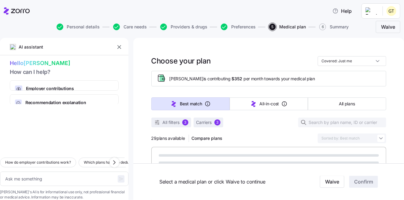
type textarea "x"
type input "Sorted by: Premium"
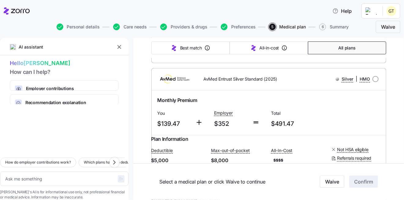
scroll to position [2999, 0]
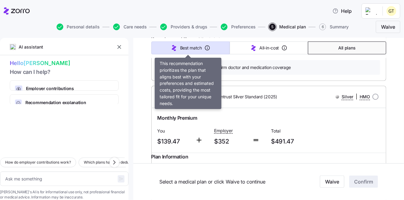
click at [190, 48] on span "Best match" at bounding box center [191, 48] width 22 height 6
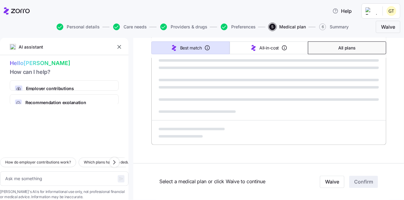
type textarea "x"
type input "Sorted by: Best match"
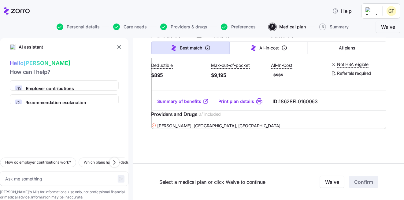
scroll to position [5342, 0]
click at [339, 47] on span "All plans" at bounding box center [347, 48] width 16 height 6
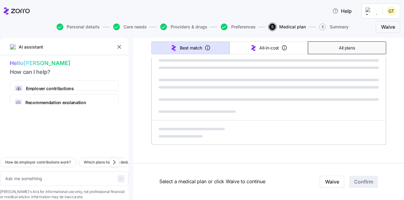
type textarea "x"
type input "Sorted by: Premium"
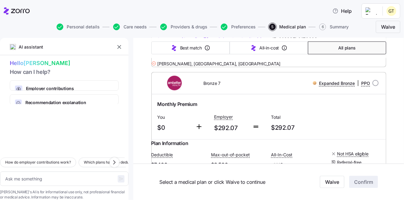
scroll to position [0, 0]
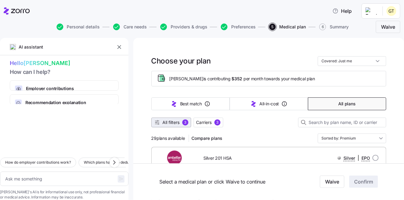
click at [179, 123] on span "All filters 3" at bounding box center [171, 123] width 34 height 6
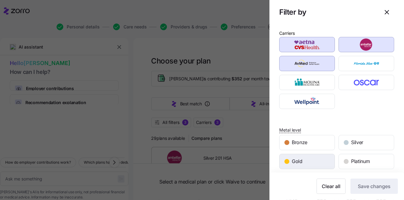
click at [309, 160] on div "Gold" at bounding box center [307, 162] width 55 height 15
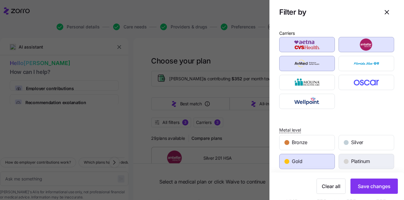
click at [351, 162] on span "Platinum" at bounding box center [360, 162] width 19 height 8
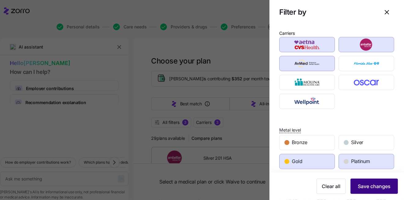
click at [371, 185] on span "Save changes" at bounding box center [374, 186] width 33 height 7
type textarea "x"
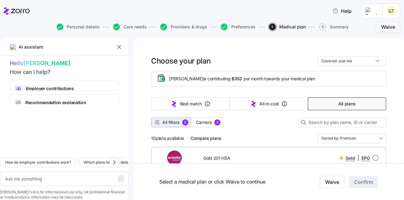
click at [173, 123] on span "All filters" at bounding box center [171, 123] width 17 height 6
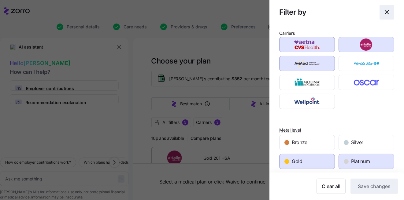
click at [385, 12] on icon "button" at bounding box center [387, 12] width 4 height 4
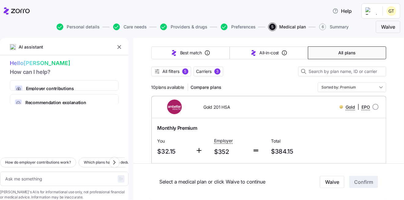
scroll to position [61, 0]
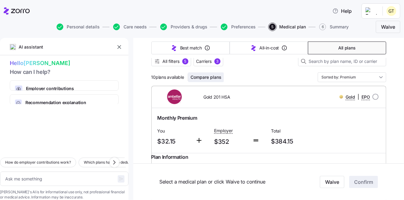
click at [210, 77] on span "Compare plans" at bounding box center [206, 77] width 31 height 6
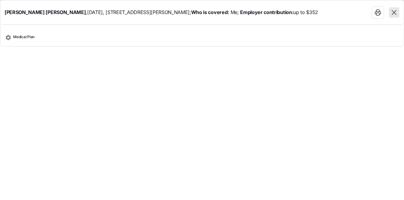
click at [394, 14] on icon "button" at bounding box center [394, 13] width 8 height 8
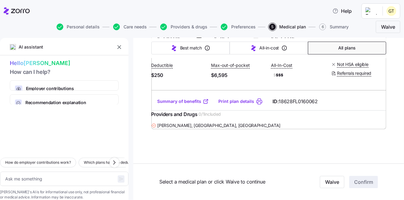
scroll to position [1826, 0]
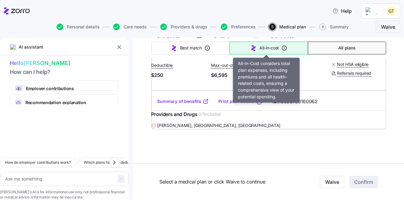
click at [268, 51] on button "All-in-cost" at bounding box center [269, 48] width 78 height 13
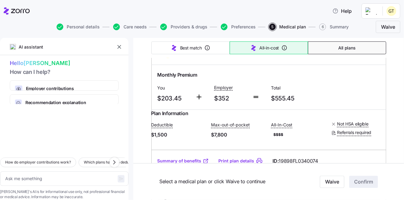
type textarea "x"
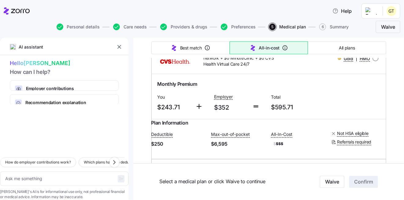
type input "Sorted by: All-in-cost"
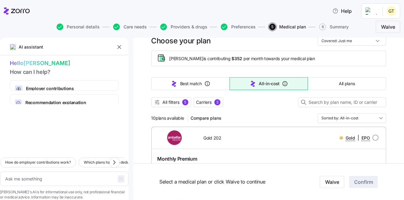
scroll to position [0, 0]
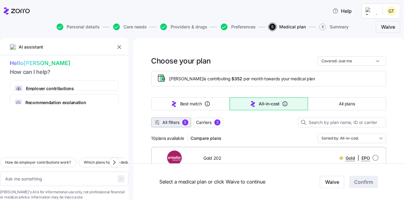
click at [175, 126] on button "All filters 5" at bounding box center [171, 123] width 40 height 10
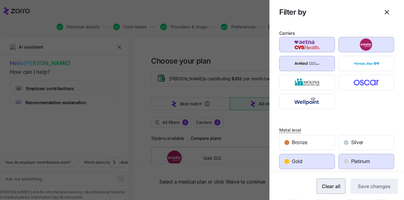
click at [330, 186] on span "Clear all" at bounding box center [331, 186] width 19 height 7
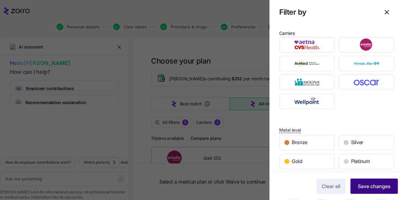
click at [358, 185] on span "Save changes" at bounding box center [374, 186] width 33 height 7
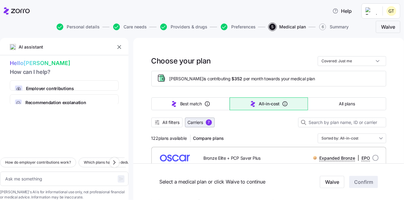
click at [196, 124] on span "Carriers" at bounding box center [196, 123] width 16 height 6
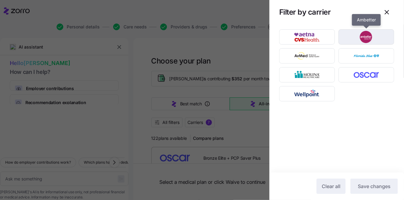
click at [378, 38] on img "button" at bounding box center [366, 37] width 45 height 12
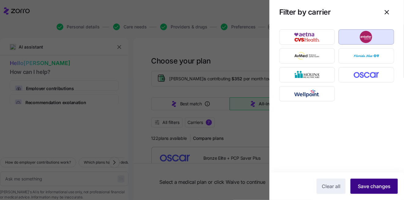
click at [373, 189] on span "Save changes" at bounding box center [374, 186] width 33 height 7
type textarea "x"
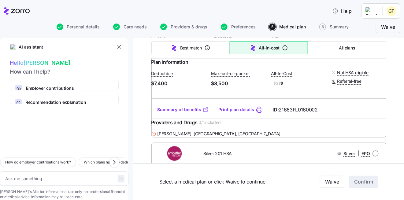
scroll to position [398, 0]
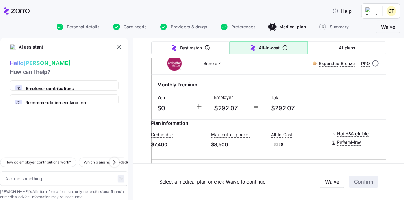
click at [374, 67] on input "radio" at bounding box center [376, 64] width 6 height 6
radio input "true"
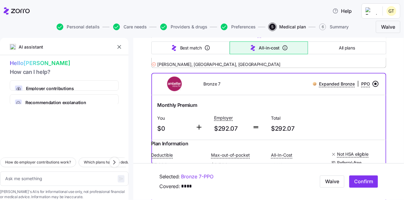
scroll to position [367, 0]
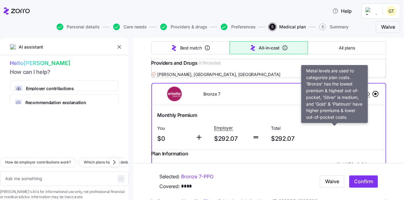
click at [319, 97] on span "Expanded Bronze" at bounding box center [337, 94] width 36 height 6
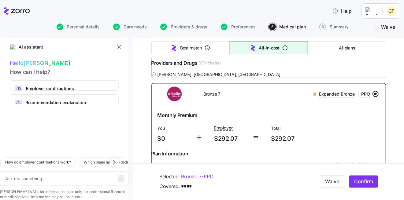
click at [374, 97] on input "radio" at bounding box center [376, 94] width 6 height 6
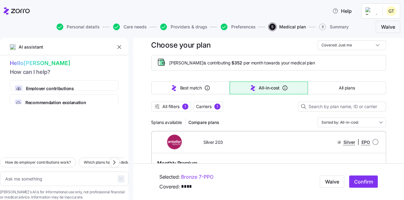
scroll to position [0, 0]
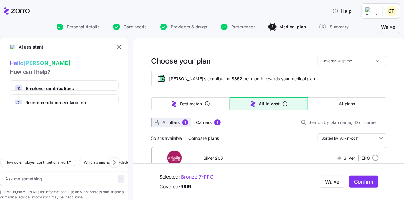
click at [178, 120] on span "All filters 1" at bounding box center [171, 123] width 34 height 6
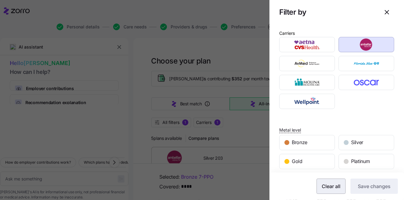
click at [339, 189] on button "Clear all" at bounding box center [331, 186] width 29 height 15
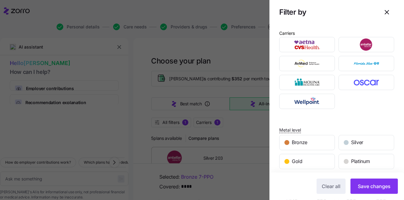
click at [201, 124] on div at bounding box center [202, 100] width 404 height 200
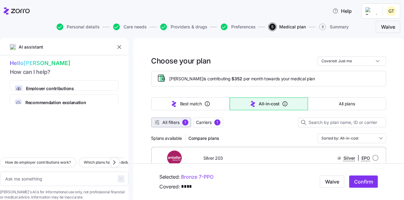
click at [175, 124] on span "All filters" at bounding box center [171, 123] width 17 height 6
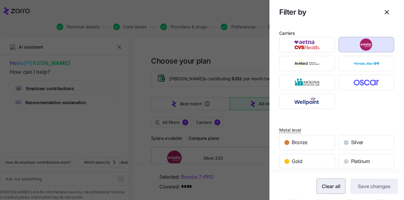
click at [323, 184] on span "Clear all" at bounding box center [331, 186] width 19 height 7
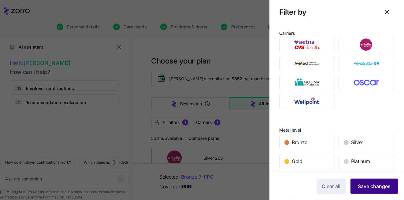
click at [366, 191] on button "Save changes" at bounding box center [374, 186] width 47 height 15
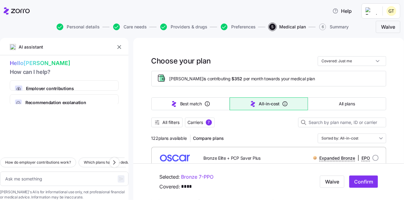
click at [196, 105] on div at bounding box center [202, 100] width 404 height 200
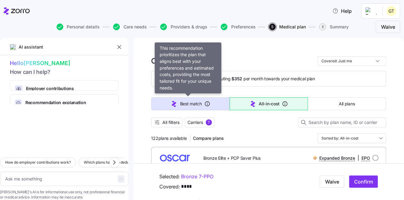
click at [197, 105] on span "Best match" at bounding box center [191, 104] width 22 height 6
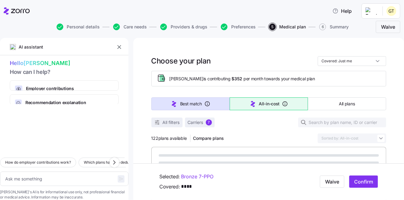
type textarea "x"
type input "Sorted by: Best match"
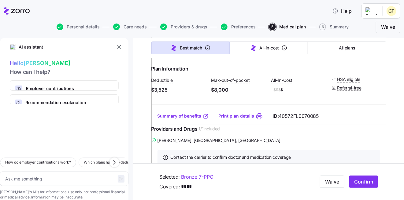
scroll to position [153, 0]
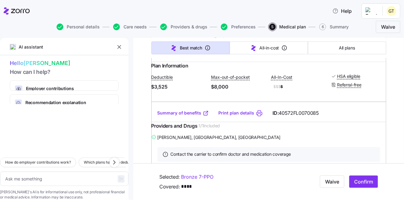
click at [185, 116] on link "Summary of benefits" at bounding box center [183, 113] width 51 height 6
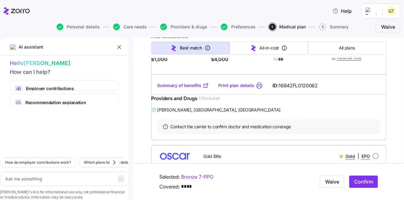
scroll to position [765, 0]
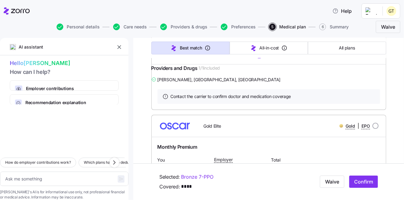
click at [185, 58] on link "Summary of benefits" at bounding box center [183, 55] width 51 height 6
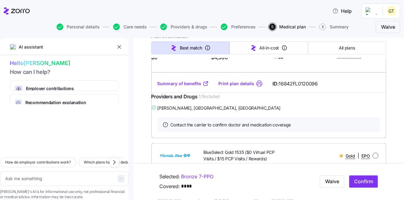
scroll to position [1285, 0]
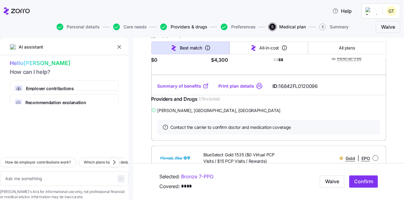
click at [180, 25] on span "Providers & drugs" at bounding box center [189, 27] width 37 height 4
type textarea "x"
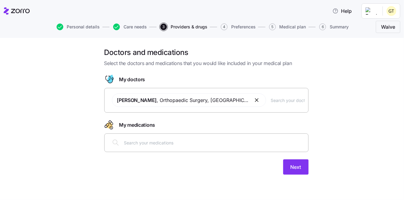
click at [290, 104] on div "Duane Belongie , Orthopaedic Surgery , Clearwater, FL" at bounding box center [206, 100] width 196 height 21
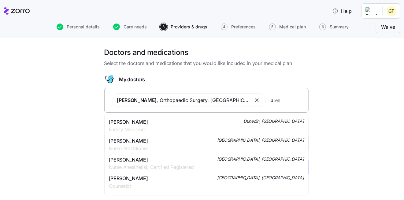
type input "dilella"
click at [234, 125] on div "Dr. Vincent J Dilella Family Medicine Dunedin, FL" at bounding box center [206, 125] width 195 height 15
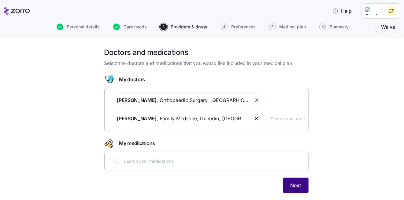
click at [286, 185] on button "Next" at bounding box center [295, 185] width 25 height 15
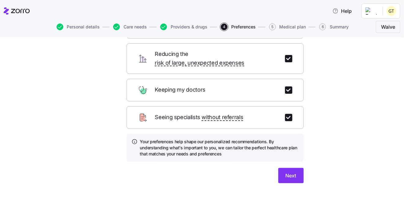
scroll to position [61, 0]
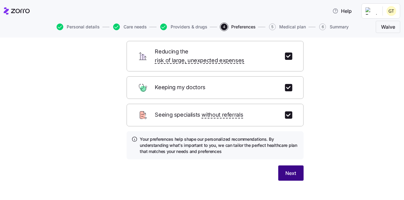
click at [293, 170] on span "Next" at bounding box center [291, 173] width 11 height 7
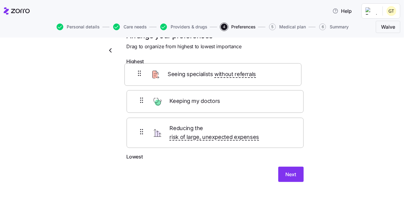
drag, startPoint x: 221, startPoint y: 103, endPoint x: 222, endPoint y: 77, distance: 26.0
click at [222, 77] on div "Keeping my doctors Seeing specialists without referrals Reducing the risk of la…" at bounding box center [215, 110] width 177 height 85
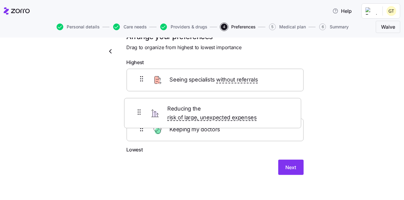
drag, startPoint x: 233, startPoint y: 140, endPoint x: 234, endPoint y: 112, distance: 27.9
click at [234, 112] on div "Seeing specialists without referrals Keeping my doctors Reducing the risk of la…" at bounding box center [215, 107] width 177 height 77
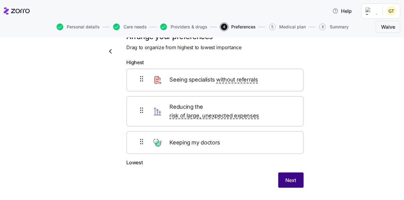
click at [287, 177] on span "Next" at bounding box center [291, 180] width 11 height 7
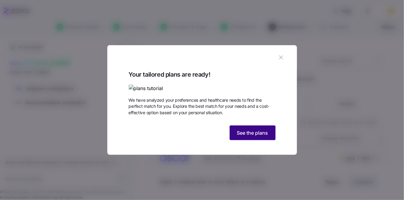
click at [256, 137] on span "See the plans" at bounding box center [252, 132] width 31 height 7
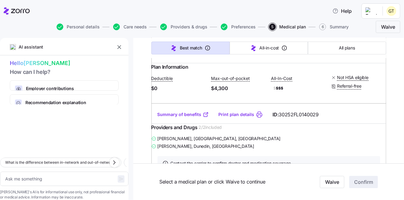
scroll to position [704, 0]
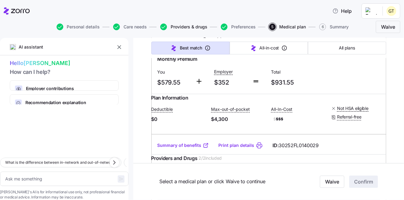
click at [174, 26] on span "Providers & drugs" at bounding box center [189, 27] width 37 height 4
type textarea "x"
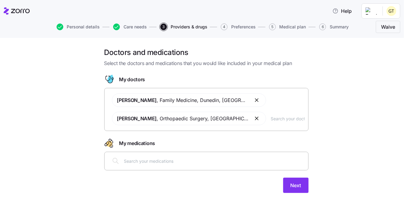
click at [273, 119] on input "text" at bounding box center [288, 118] width 34 height 7
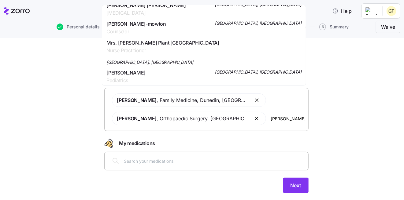
scroll to position [61, 0]
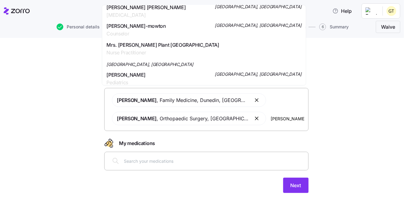
click at [370, 77] on div "Doctors and medications Select the doctors and medications that you would like …" at bounding box center [206, 124] width 379 height 153
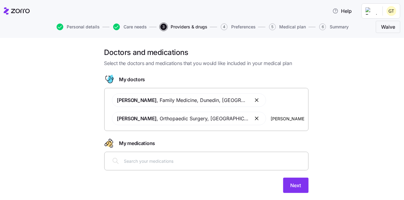
click at [289, 122] on input "morton plant" at bounding box center [288, 118] width 34 height 7
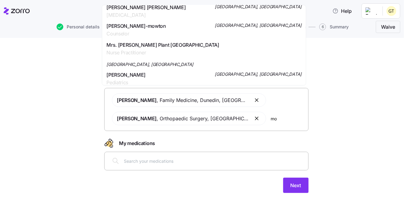
type input "m"
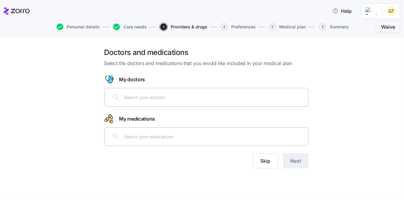
click at [331, 101] on div "Doctors and medications Select the doctors and medications that you would like …" at bounding box center [206, 112] width 379 height 129
click at [125, 96] on input "text" at bounding box center [214, 97] width 181 height 7
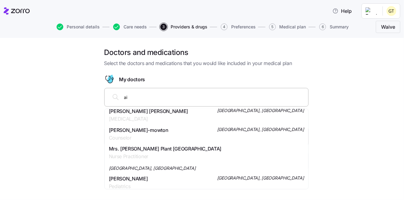
type input "a"
type input "dillela"
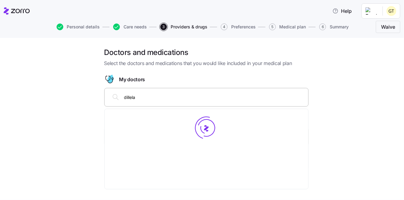
scroll to position [0, 0]
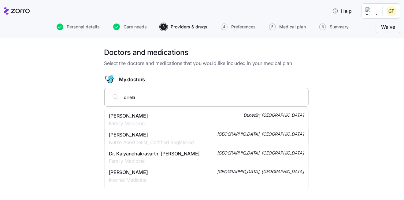
click at [147, 120] on span "Dr. Vincent J Dilella" at bounding box center [128, 116] width 39 height 8
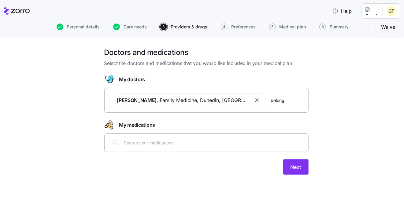
type input "belongie"
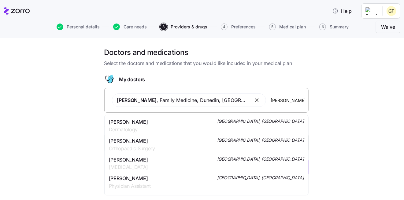
click at [155, 147] on span "Orthopaedic Surgery" at bounding box center [132, 149] width 46 height 8
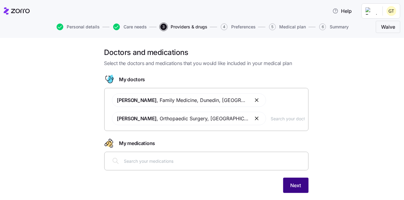
click at [297, 187] on span "Next" at bounding box center [296, 185] width 11 height 7
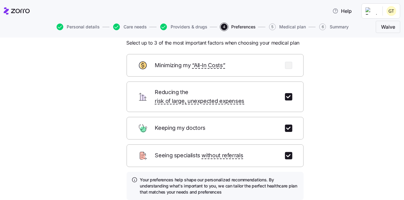
scroll to position [31, 0]
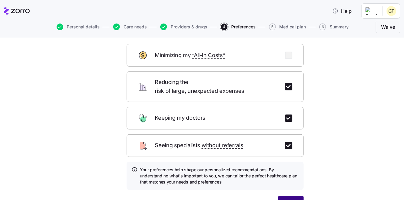
click at [293, 200] on span "Next" at bounding box center [291, 203] width 11 height 7
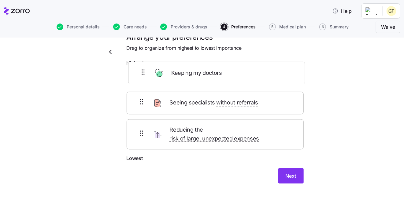
drag, startPoint x: 199, startPoint y: 129, endPoint x: 203, endPoint y: 75, distance: 54.3
click at [203, 75] on div "Seeing specialists without referrals Reducing the risk of large, unexpected exp…" at bounding box center [215, 111] width 177 height 85
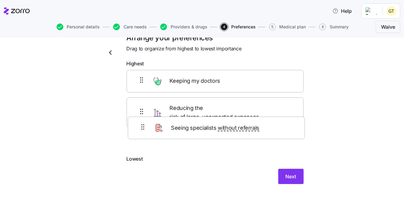
drag, startPoint x: 224, startPoint y: 140, endPoint x: 229, endPoint y: 130, distance: 11.2
click at [229, 130] on div "Keeping my doctors Reducing the risk of large, unexpected expenses Seeing speci…" at bounding box center [215, 112] width 177 height 85
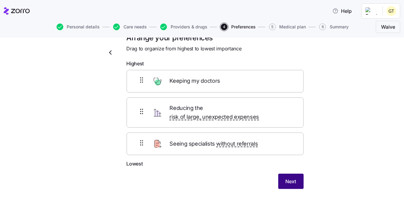
click at [291, 178] on span "Next" at bounding box center [291, 181] width 11 height 7
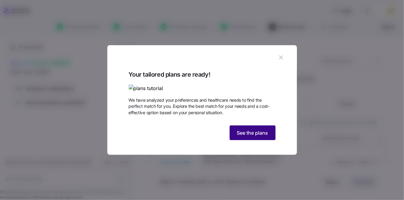
click at [252, 137] on span "See the plans" at bounding box center [252, 132] width 31 height 7
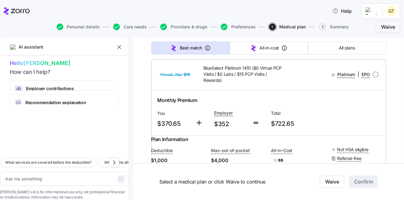
scroll to position [2632, 0]
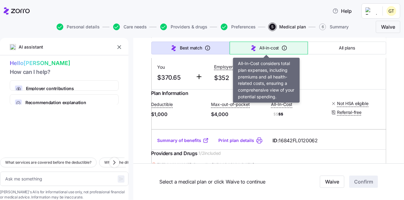
click at [261, 49] on span "All-in-cost" at bounding box center [270, 48] width 20 height 6
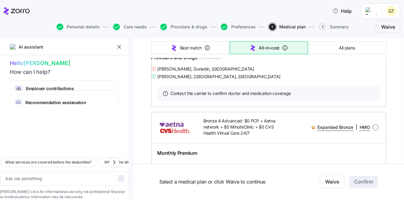
type textarea "x"
type input "Sorted by: All-in-cost"
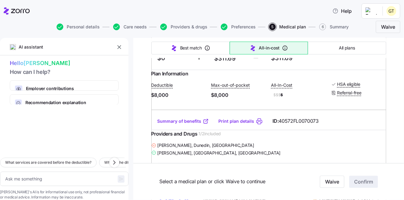
scroll to position [5416, 0]
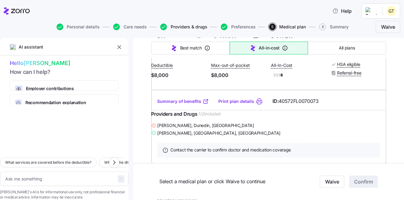
click at [191, 27] on span "Providers & drugs" at bounding box center [189, 27] width 37 height 4
type textarea "x"
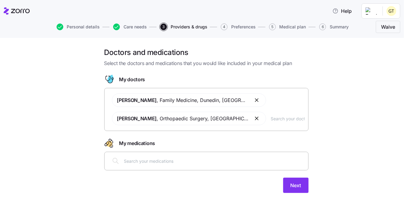
click at [254, 101] on button "button" at bounding box center [257, 100] width 7 height 7
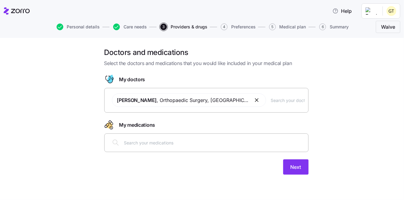
click at [271, 102] on input "text" at bounding box center [288, 100] width 34 height 7
type input "KOVACH"
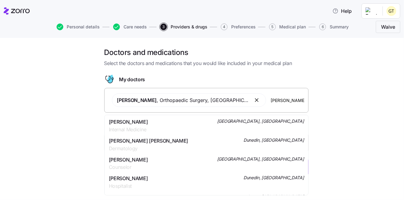
click at [192, 124] on div "Dr. Todd A. Kovach Internal Medicine Clearwater, FL" at bounding box center [206, 125] width 195 height 15
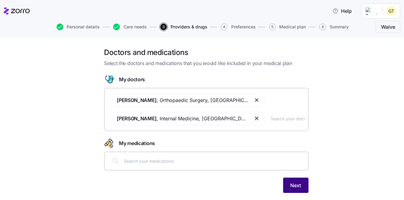
click at [291, 187] on span "Next" at bounding box center [296, 185] width 11 height 7
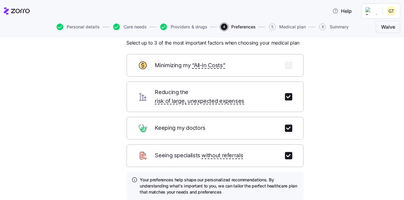
scroll to position [31, 0]
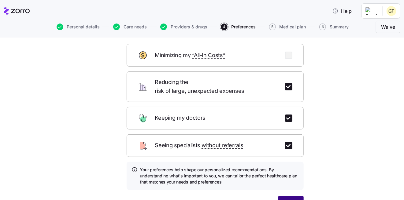
click at [298, 196] on button "Next" at bounding box center [290, 203] width 25 height 15
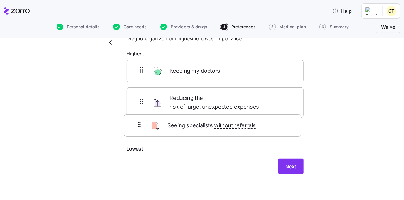
scroll to position [20, 0]
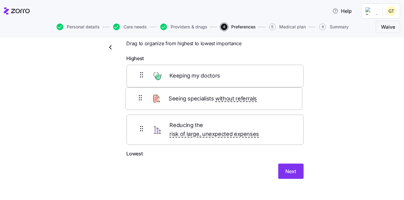
drag, startPoint x: 194, startPoint y: 129, endPoint x: 195, endPoint y: 99, distance: 30.0
click at [195, 99] on div "Keeping my doctors Reducing the risk of large, unexpected expenses Seeing speci…" at bounding box center [215, 107] width 177 height 85
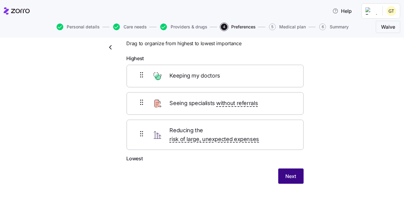
click at [291, 173] on span "Next" at bounding box center [291, 176] width 11 height 7
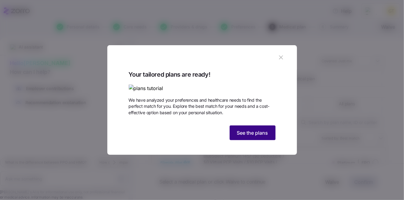
click at [255, 137] on span "See the plans" at bounding box center [252, 132] width 31 height 7
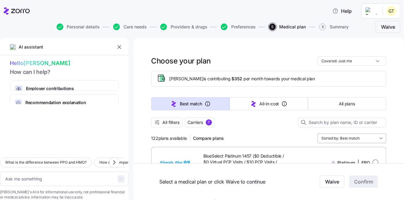
click at [381, 140] on input "Sorted by: Best match" at bounding box center [352, 139] width 69 height 10
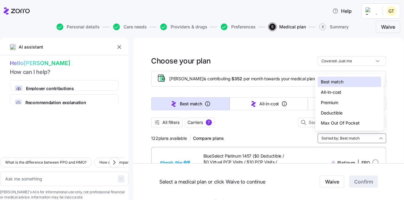
click at [334, 103] on div "Premium" at bounding box center [350, 103] width 64 height 10
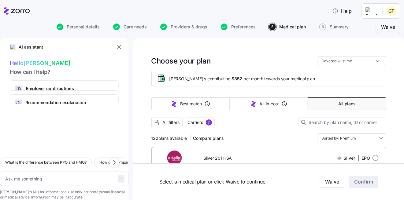
type textarea "x"
type input "Sorted by: Premium"
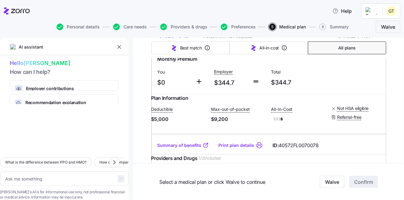
scroll to position [3121, 0]
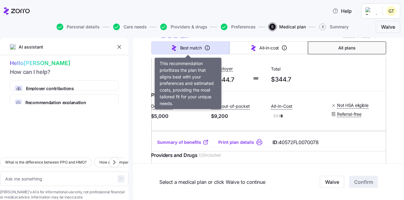
click at [184, 46] on span "Best match" at bounding box center [191, 48] width 22 height 6
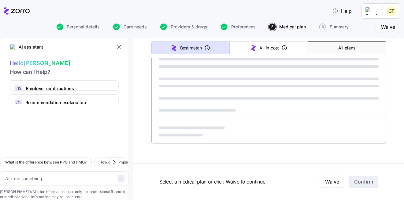
scroll to position [408, 0]
type textarea "x"
type input "Sorted by: Best match"
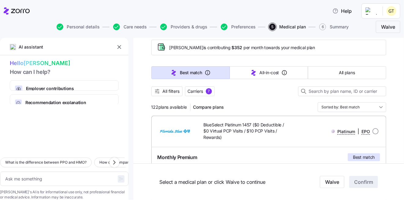
scroll to position [0, 0]
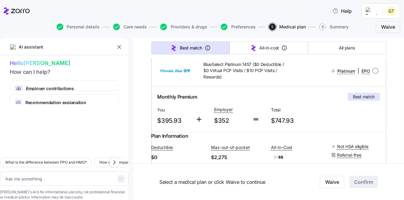
scroll to position [61, 0]
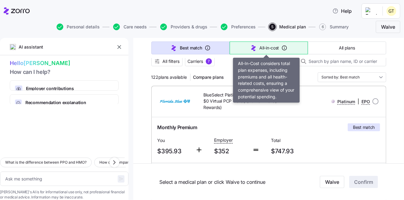
click at [271, 48] on span "All-in-cost" at bounding box center [270, 48] width 20 height 6
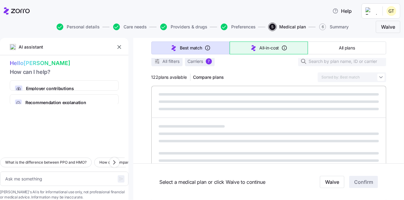
type textarea "x"
type input "Sorted by: All-in-cost"
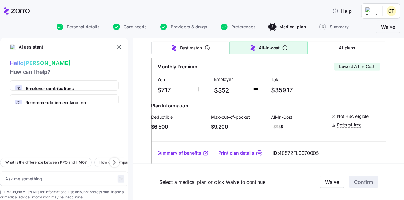
scroll to position [122, 0]
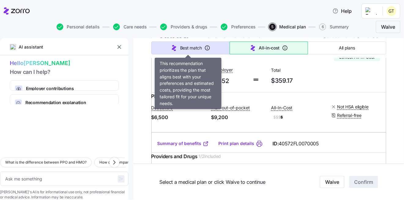
click at [177, 49] on button "Best match" at bounding box center [190, 48] width 78 height 13
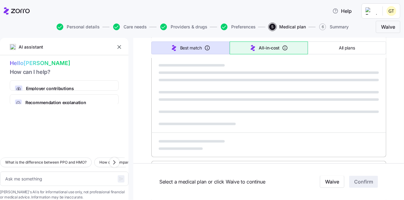
type textarea "x"
type input "Sorted by: Best match"
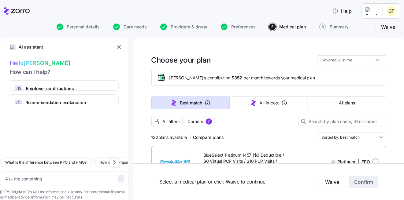
scroll to position [0, 0]
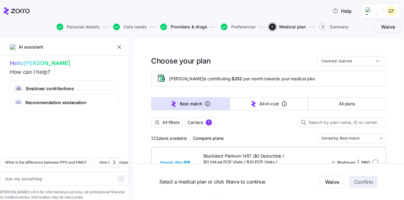
click at [192, 26] on span "Providers & drugs" at bounding box center [189, 27] width 37 height 4
type textarea "x"
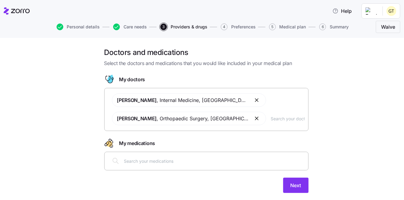
click at [273, 120] on input "text" at bounding box center [288, 118] width 34 height 7
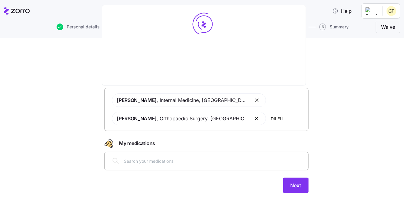
type input "DILELLA"
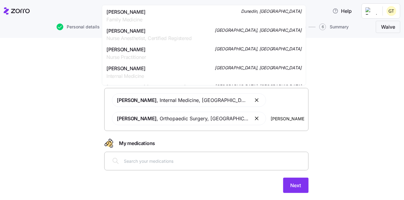
click at [133, 12] on span "Dr. Vincent J Dilella" at bounding box center [125, 12] width 39 height 8
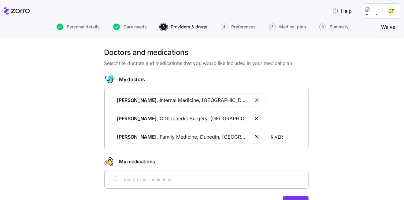
type input "RIVERA"
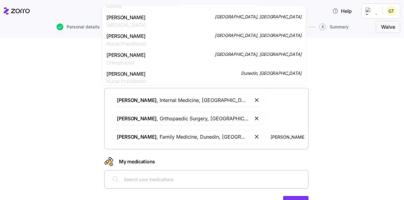
scroll to position [61, 0]
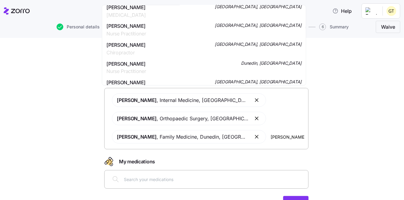
click at [164, 63] on div "Susan D Rivera Nurse Practitioner Dunedin, FL" at bounding box center [203, 67] width 195 height 15
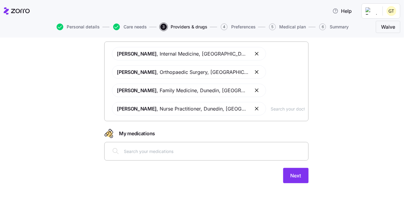
scroll to position [51, 0]
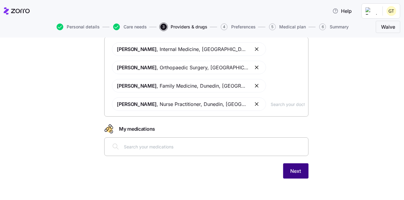
click at [292, 169] on span "Next" at bounding box center [296, 171] width 11 height 7
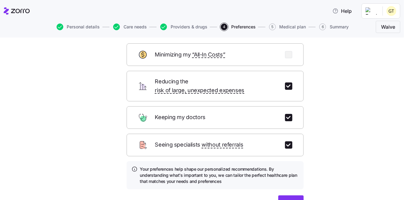
scroll to position [61, 0]
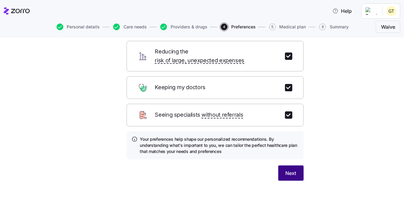
click at [278, 166] on button "Next" at bounding box center [290, 173] width 25 height 15
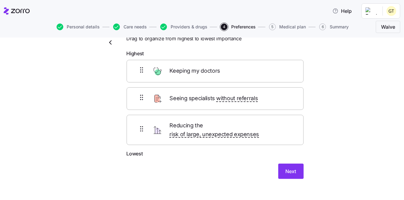
scroll to position [24, 0]
click at [292, 168] on span "Next" at bounding box center [291, 171] width 11 height 7
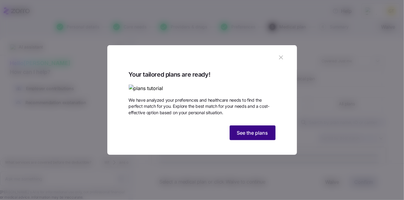
click at [253, 137] on span "See the plans" at bounding box center [252, 132] width 31 height 7
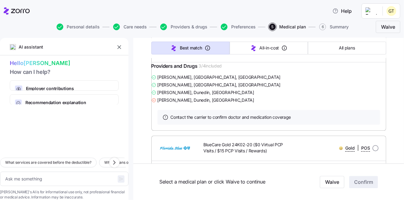
scroll to position [643, 0]
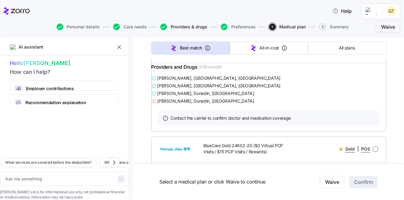
click at [198, 27] on span "Providers & drugs" at bounding box center [189, 27] width 37 height 4
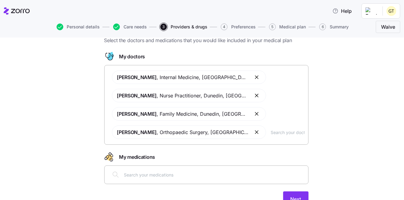
scroll to position [51, 0]
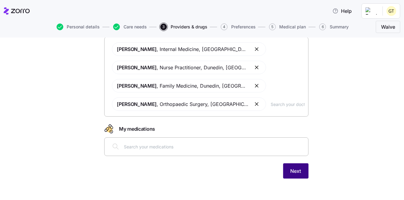
click at [298, 168] on span "Next" at bounding box center [296, 171] width 11 height 7
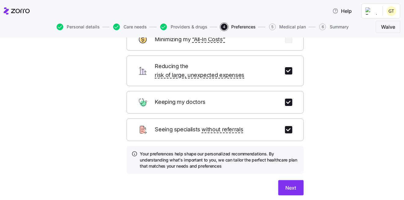
scroll to position [63, 0]
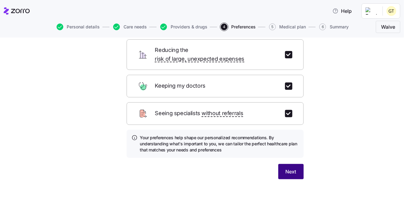
click at [286, 168] on span "Next" at bounding box center [291, 171] width 11 height 7
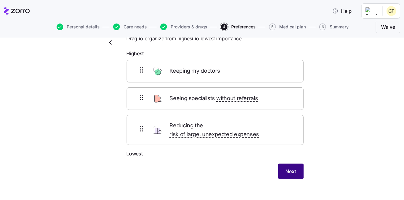
click at [286, 168] on span "Next" at bounding box center [291, 171] width 11 height 7
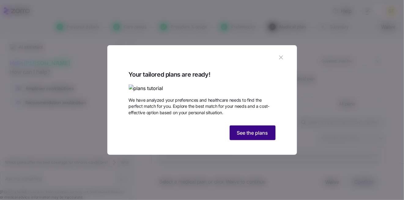
click at [262, 140] on button "See the plans" at bounding box center [253, 133] width 46 height 15
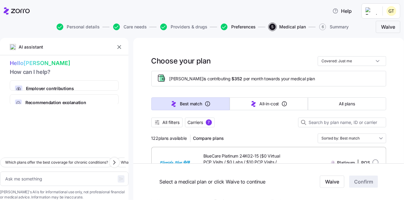
click at [233, 25] on span "Preferences" at bounding box center [243, 27] width 24 height 4
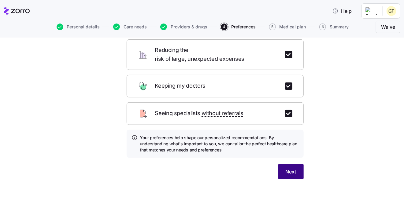
click at [289, 168] on span "Next" at bounding box center [291, 171] width 11 height 7
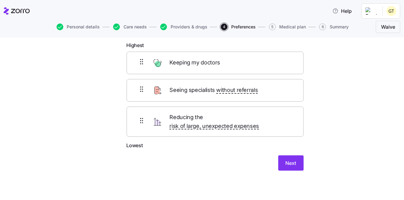
scroll to position [25, 0]
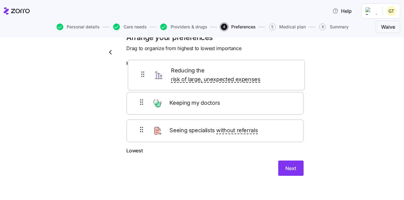
drag, startPoint x: 219, startPoint y: 131, endPoint x: 223, endPoint y: 74, distance: 57.3
click at [223, 74] on div "Keeping my doctors Seeing specialists without referrals Reducing the risk of la…" at bounding box center [215, 108] width 177 height 77
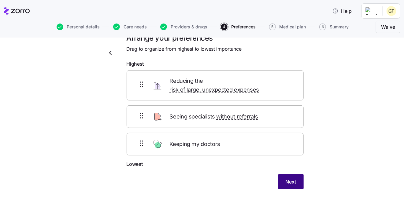
click at [291, 178] on span "Next" at bounding box center [291, 181] width 11 height 7
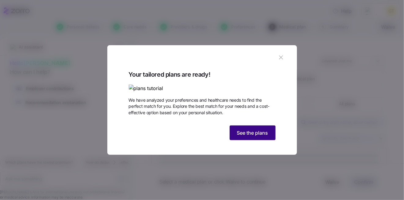
click at [258, 137] on span "See the plans" at bounding box center [252, 132] width 31 height 7
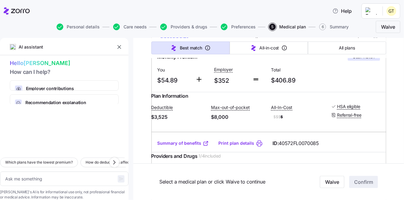
scroll to position [122, 0]
click at [224, 28] on icon "button" at bounding box center [224, 27] width 7 height 7
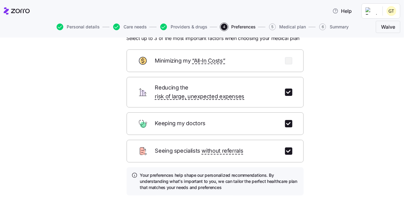
scroll to position [61, 0]
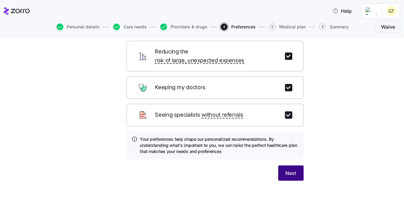
click at [283, 166] on button "Next" at bounding box center [290, 173] width 25 height 15
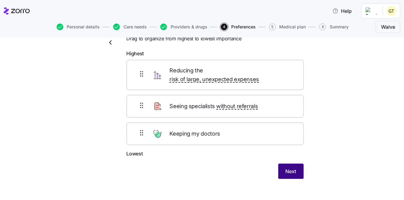
click at [291, 168] on span "Next" at bounding box center [291, 171] width 11 height 7
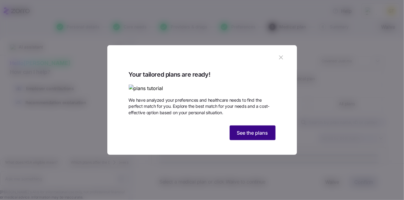
click at [263, 137] on span "See the plans" at bounding box center [252, 132] width 31 height 7
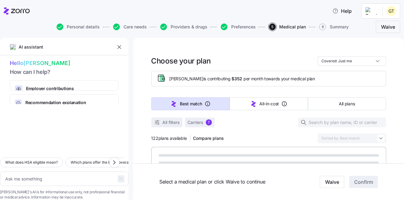
type textarea "x"
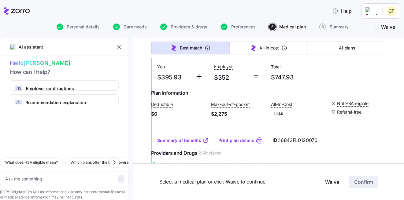
scroll to position [704, 0]
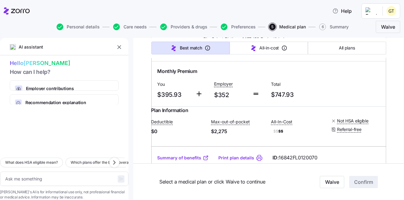
click at [375, 49] on input "radio" at bounding box center [376, 46] width 6 height 6
radio input "true"
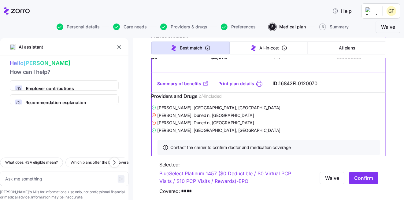
scroll to position [796, 0]
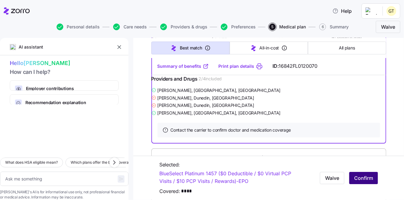
click at [360, 179] on span "Confirm" at bounding box center [363, 178] width 19 height 7
type textarea "x"
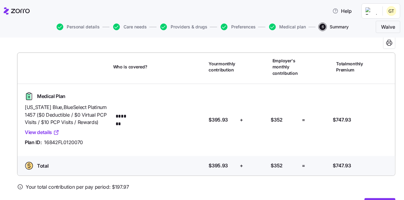
scroll to position [51, 0]
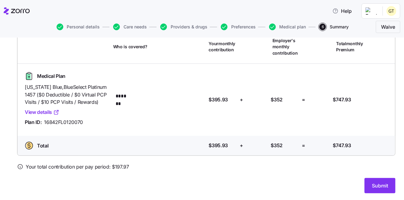
click at [336, 184] on div "Submit" at bounding box center [206, 185] width 379 height 15
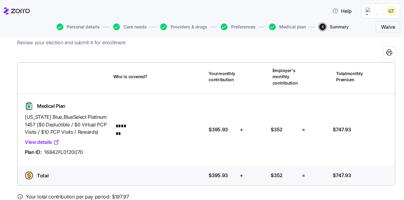
scroll to position [31, 0]
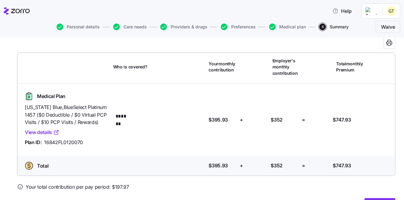
click at [48, 130] on link "View details" at bounding box center [42, 133] width 35 height 8
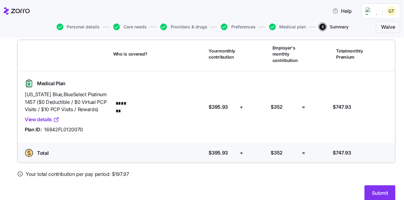
scroll to position [51, 0]
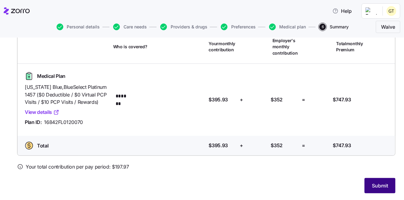
click at [377, 188] on span "Submit" at bounding box center [380, 185] width 16 height 7
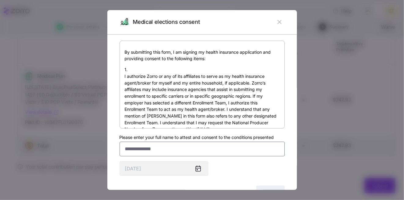
click at [138, 149] on input "Please enter your full name to attest and consent to the conditions presented" at bounding box center [202, 149] width 165 height 15
type input "*"
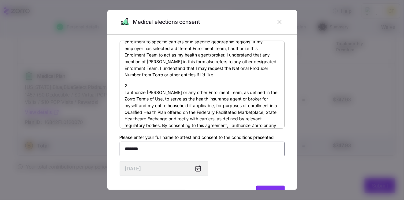
scroll to position [92, 0]
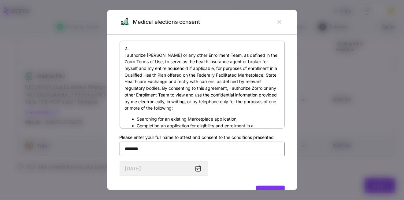
type input "*******"
click at [276, 19] on icon "button" at bounding box center [279, 22] width 7 height 7
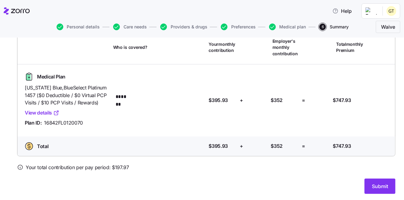
scroll to position [51, 0]
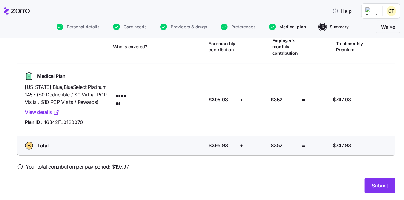
click at [286, 27] on span "Medical plan" at bounding box center [293, 27] width 27 height 4
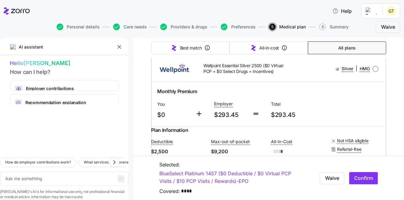
scroll to position [459, 0]
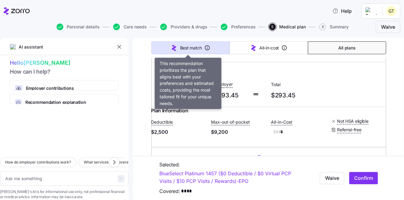
click at [200, 48] on button "Best match" at bounding box center [190, 48] width 78 height 13
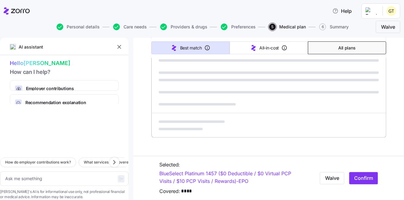
type textarea "x"
type input "Sorted by: Best match"
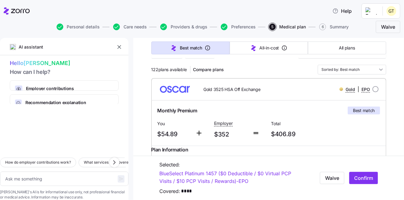
scroll to position [0, 0]
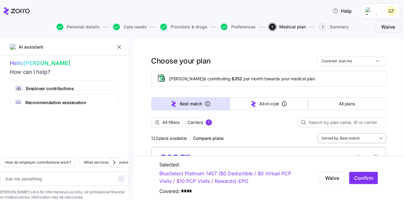
click at [377, 137] on input "Sorted by: Best match" at bounding box center [352, 139] width 69 height 10
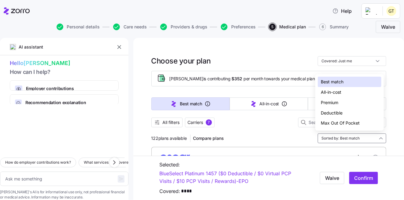
click at [329, 103] on div "Premium" at bounding box center [350, 103] width 64 height 10
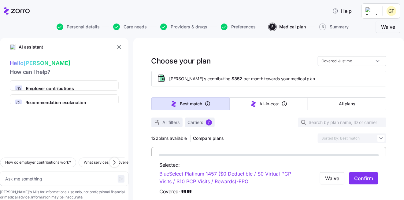
type textarea "x"
type input "Sorted by: Premium"
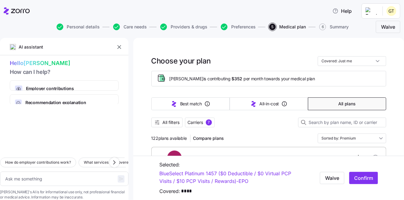
click at [157, 123] on icon "button" at bounding box center [157, 123] width 6 height 6
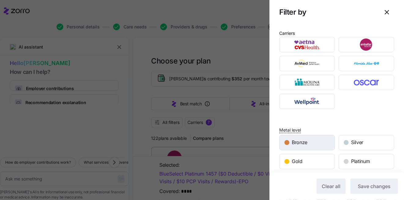
click at [313, 147] on div "Bronze" at bounding box center [307, 143] width 55 height 15
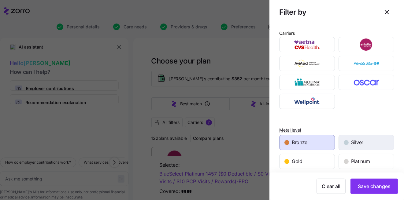
click at [347, 146] on div "Silver" at bounding box center [366, 143] width 55 height 15
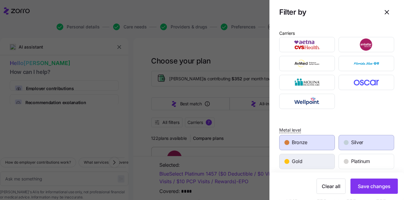
click at [327, 162] on div "Gold" at bounding box center [307, 162] width 55 height 15
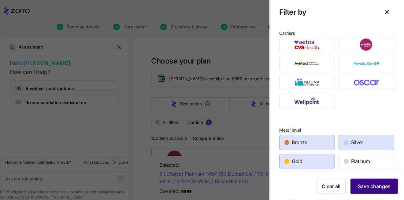
click at [379, 189] on span "Save changes" at bounding box center [374, 186] width 33 height 7
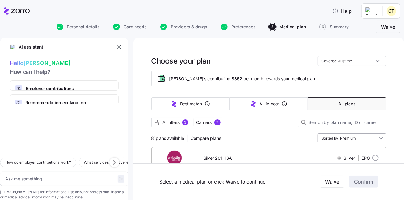
click at [378, 138] on input "Sorted by: Premium" at bounding box center [352, 139] width 69 height 10
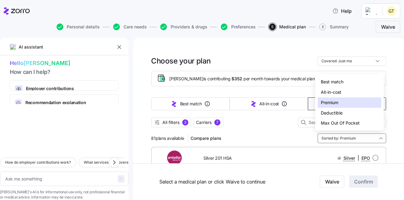
click at [338, 114] on div "Deductible" at bounding box center [350, 113] width 64 height 10
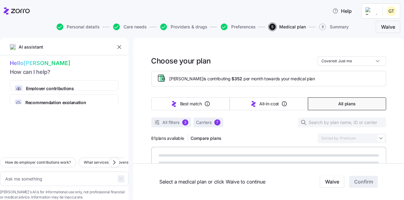
type textarea "x"
type input "Sorted by: Deductible"
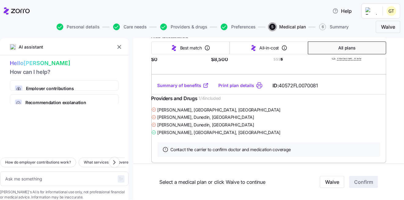
scroll to position [184, 0]
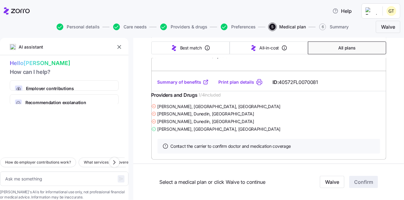
click at [181, 85] on link "Summary of benefits" at bounding box center [183, 82] width 51 height 6
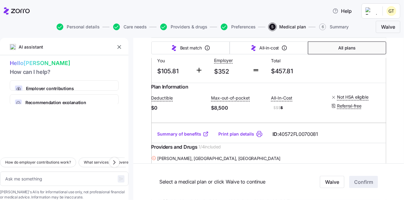
scroll to position [153, 0]
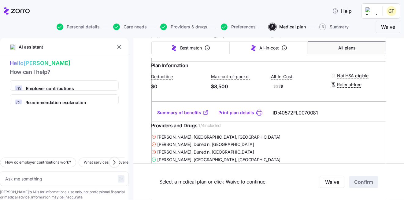
click at [230, 116] on link "Print plan details" at bounding box center [237, 113] width 36 height 6
type textarea "x"
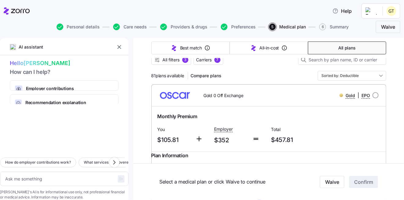
scroll to position [61, 0]
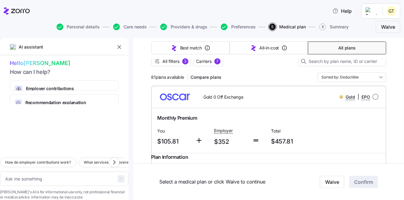
click at [375, 97] on input "radio" at bounding box center [376, 97] width 6 height 6
radio input "true"
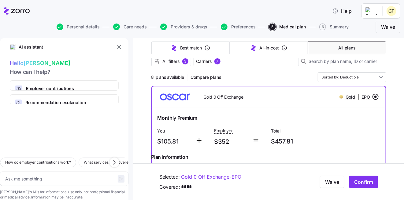
click at [364, 181] on span "Confirm" at bounding box center [363, 182] width 19 height 7
type textarea "x"
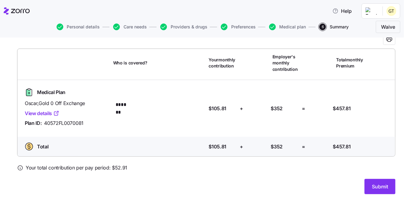
scroll to position [36, 0]
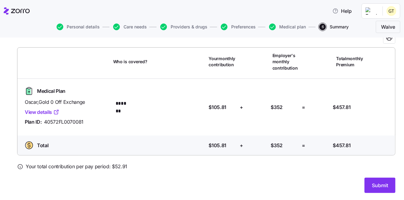
click at [381, 187] on span "Submit" at bounding box center [380, 185] width 16 height 7
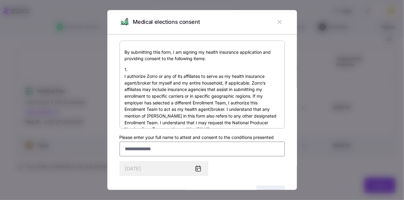
click at [138, 150] on input "Please enter your full name to attest and consent to the conditions presented" at bounding box center [202, 149] width 165 height 15
type input "**********"
click at [237, 170] on div "By submitting this form, I am signing my health insurance application and provi…" at bounding box center [202, 122] width 165 height 162
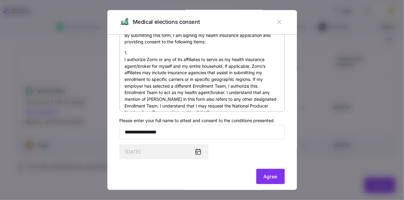
scroll to position [24, 0]
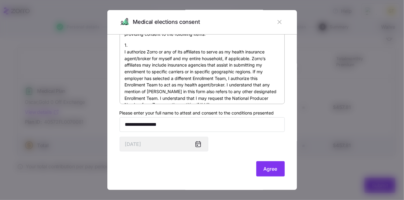
click at [264, 170] on span "Agree" at bounding box center [271, 169] width 14 height 7
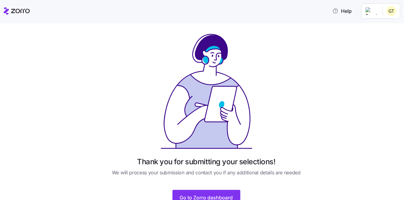
scroll to position [27, 0]
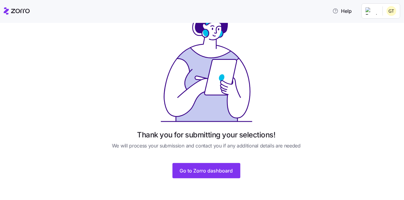
click at [217, 170] on span "Go to Zorro dashboard" at bounding box center [206, 170] width 53 height 7
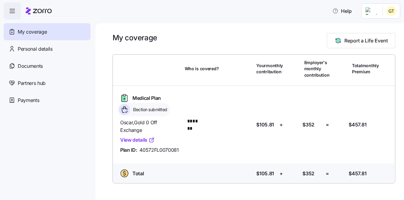
click at [139, 141] on link "View details" at bounding box center [137, 140] width 35 height 8
click at [39, 100] on span "Payments" at bounding box center [28, 101] width 21 height 8
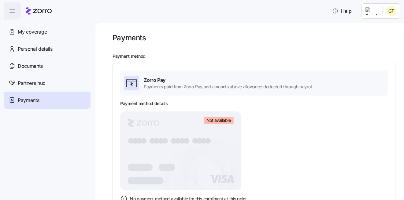
click at [25, 32] on span "My coverage" at bounding box center [32, 32] width 29 height 8
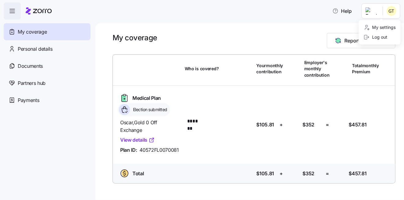
click at [394, 11] on html "Help My coverage Personal details Documents Partners hub Payments My coverage R…" at bounding box center [202, 98] width 404 height 197
click at [379, 35] on div "Log out" at bounding box center [376, 37] width 24 height 7
